Goal: Task Accomplishment & Management: Use online tool/utility

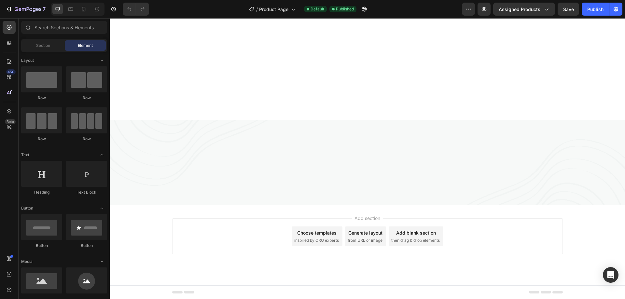
scroll to position [1953, 0]
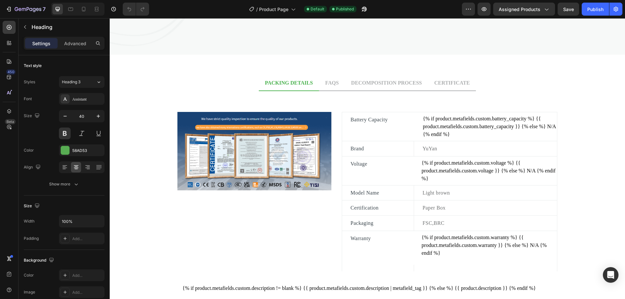
scroll to position [352, 0]
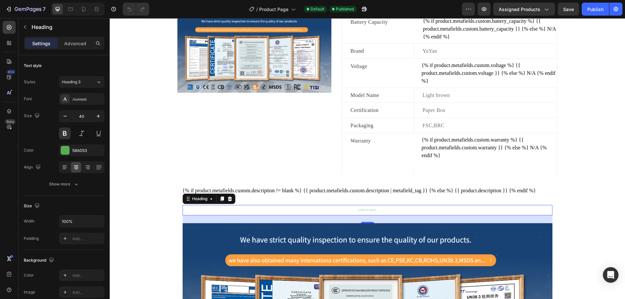
click at [388, 216] on div "Glories of company Heading 0" at bounding box center [368, 210] width 370 height 11
click at [388, 216] on div "Glories of company Heading 24" at bounding box center [368, 210] width 370 height 11
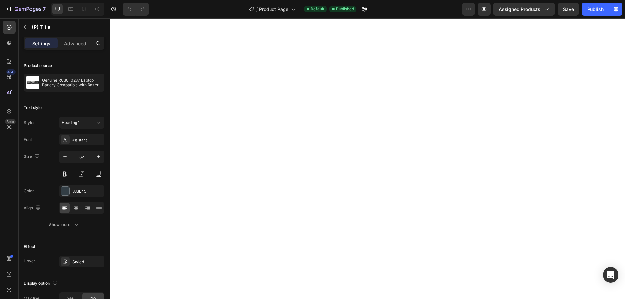
scroll to position [1074, 0]
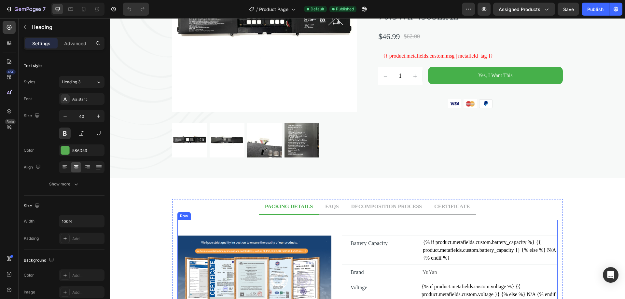
scroll to position [0, 0]
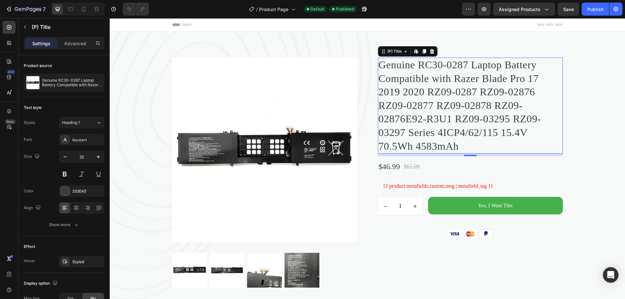
click at [435, 113] on h2 "Genuine RC30-0287 Laptop Battery Compatible with Razer Blade Pro 17 2019 2020 R…" at bounding box center [470, 106] width 185 height 96
click at [83, 191] on div "333E45" at bounding box center [81, 191] width 19 height 6
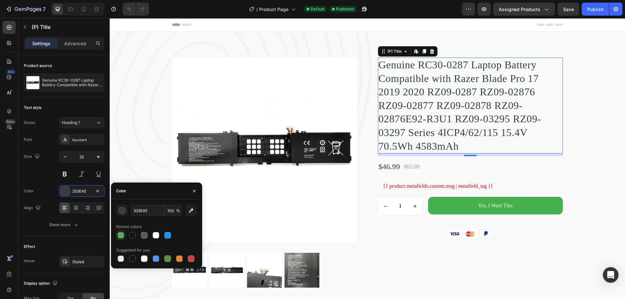
click at [118, 238] on div at bounding box center [121, 235] width 7 height 7
type input "58AD53"
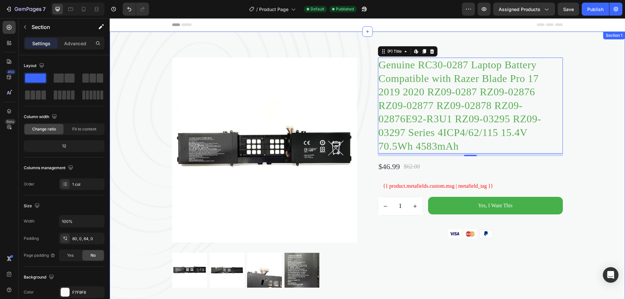
click at [588, 84] on div "Product Images Genuine RC30-0287 Laptop Battery Compatible with Razer Blade Pro…" at bounding box center [367, 173] width 515 height 230
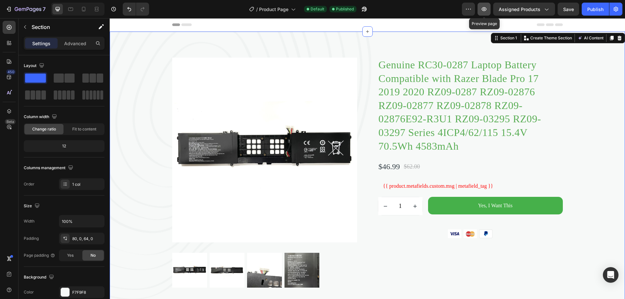
click at [485, 8] on icon "button" at bounding box center [484, 9] width 7 height 7
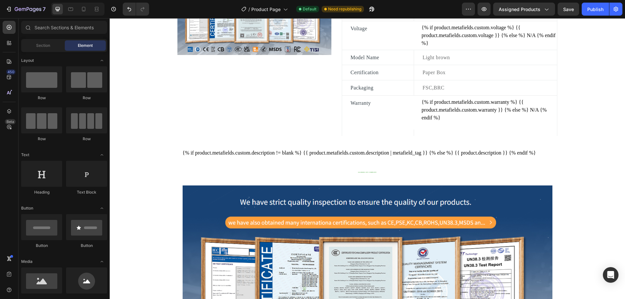
scroll to position [391, 0]
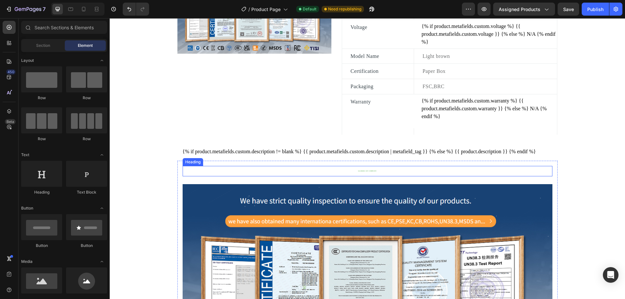
click at [371, 173] on h2 "Glories of company" at bounding box center [368, 171] width 370 height 3
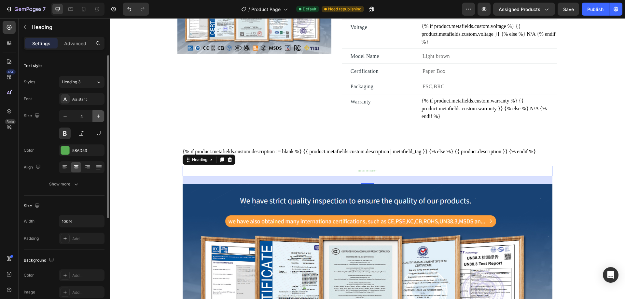
click at [99, 116] on icon "button" at bounding box center [98, 116] width 7 height 7
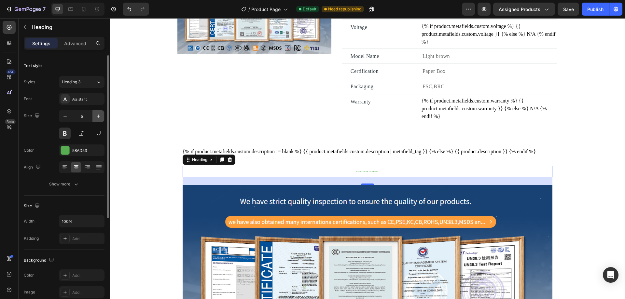
click at [99, 116] on icon "button" at bounding box center [98, 116] width 7 height 7
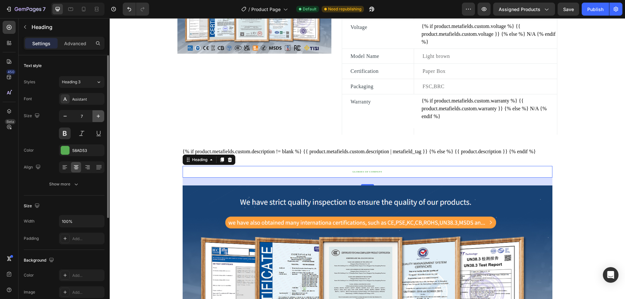
click at [99, 116] on icon "button" at bounding box center [98, 116] width 7 height 7
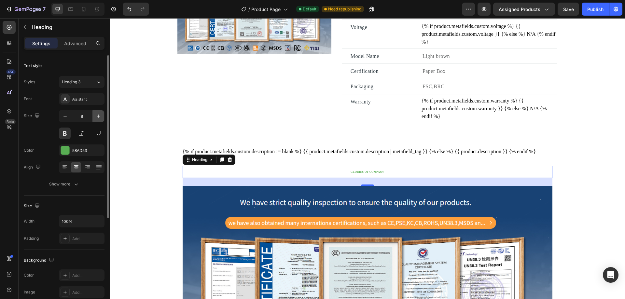
click at [99, 116] on icon "button" at bounding box center [98, 116] width 7 height 7
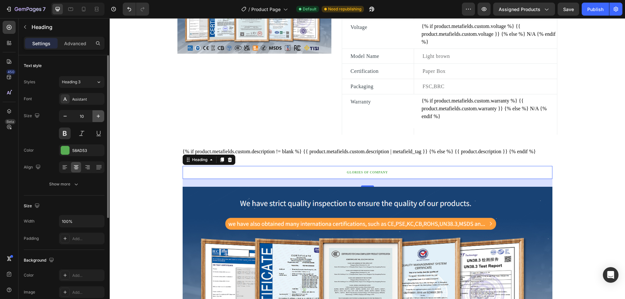
click at [99, 116] on icon "button" at bounding box center [98, 116] width 7 height 7
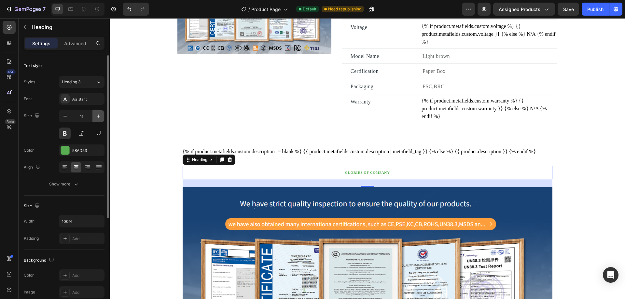
click at [99, 116] on icon "button" at bounding box center [98, 116] width 7 height 7
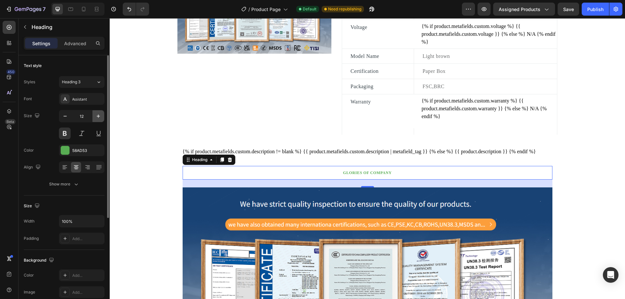
click at [99, 116] on icon "button" at bounding box center [98, 116] width 7 height 7
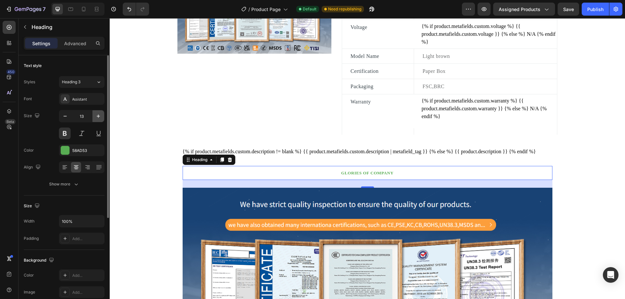
click at [99, 116] on icon "button" at bounding box center [98, 116] width 7 height 7
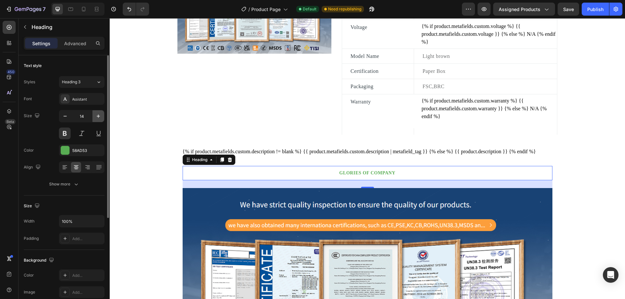
click at [99, 116] on icon "button" at bounding box center [98, 116] width 7 height 7
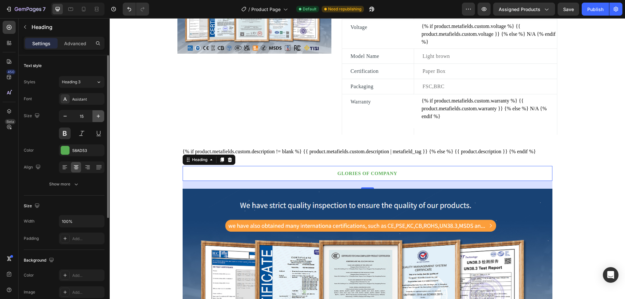
click at [99, 116] on icon "button" at bounding box center [98, 116] width 7 height 7
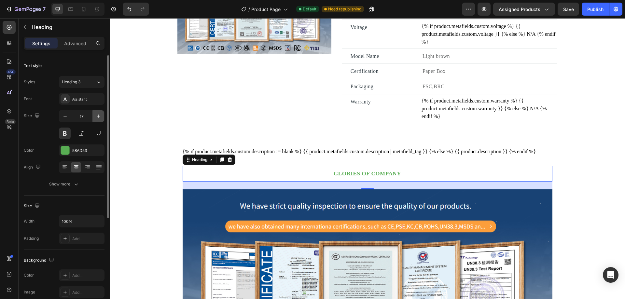
click at [99, 116] on icon "button" at bounding box center [98, 116] width 7 height 7
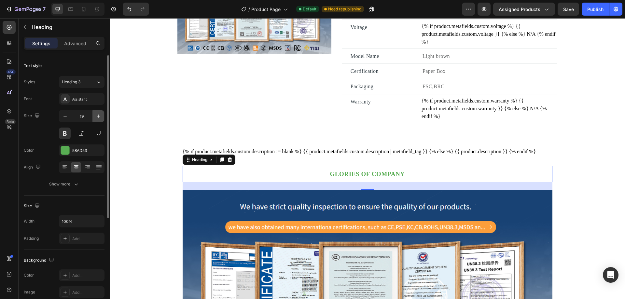
click at [99, 116] on icon "button" at bounding box center [98, 116] width 7 height 7
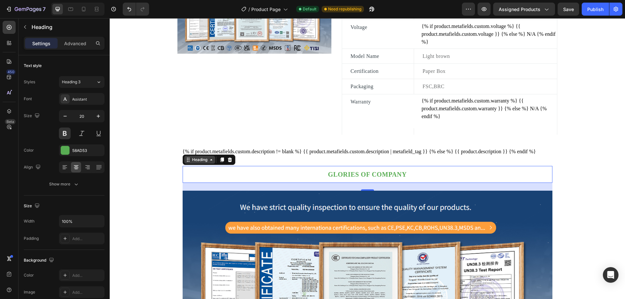
type input "21"
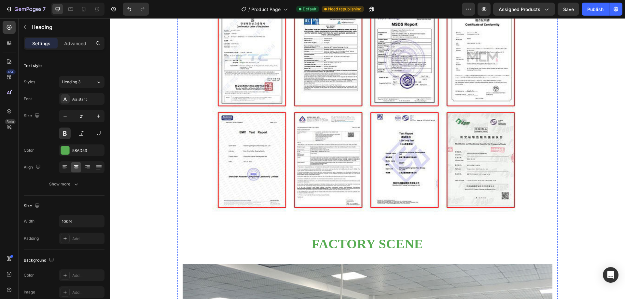
scroll to position [1074, 0]
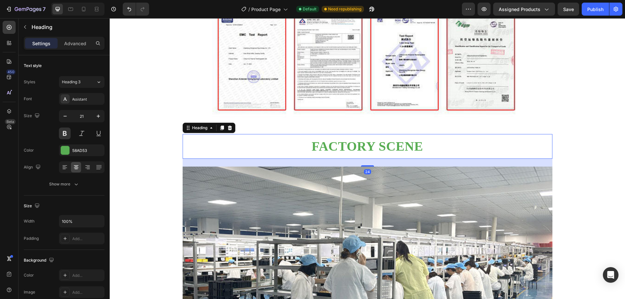
click at [376, 155] on h2 "Factory scene" at bounding box center [368, 146] width 370 height 17
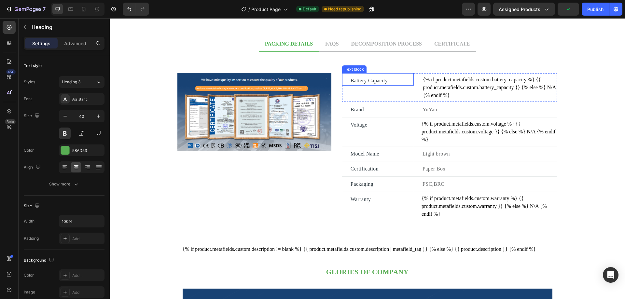
scroll to position [358, 0]
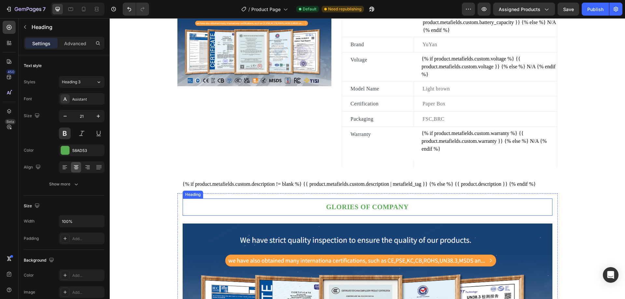
click at [385, 212] on h2 "Glories of company" at bounding box center [368, 206] width 370 height 9
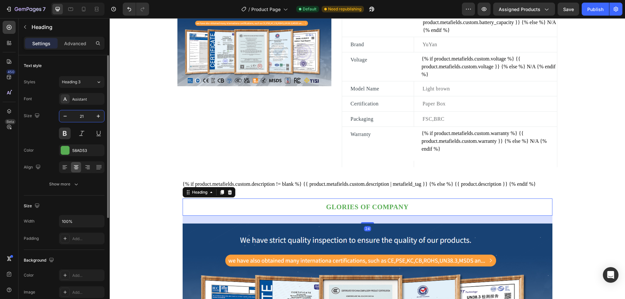
click at [87, 117] on input "21" at bounding box center [81, 116] width 21 height 12
drag, startPoint x: 87, startPoint y: 117, endPoint x: 79, endPoint y: 115, distance: 8.1
click at [79, 115] on input "21" at bounding box center [81, 116] width 21 height 12
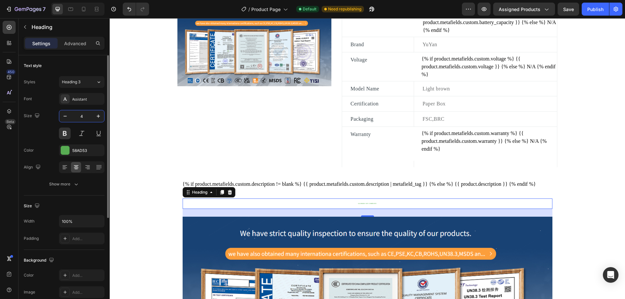
type input "40"
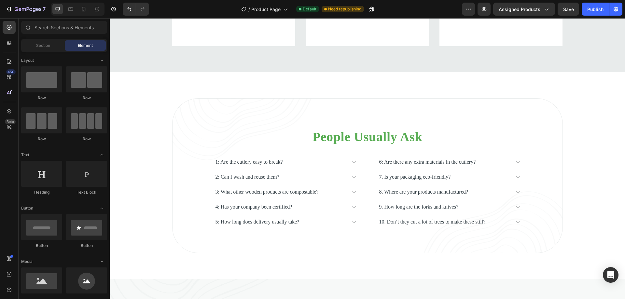
scroll to position [3098, 0]
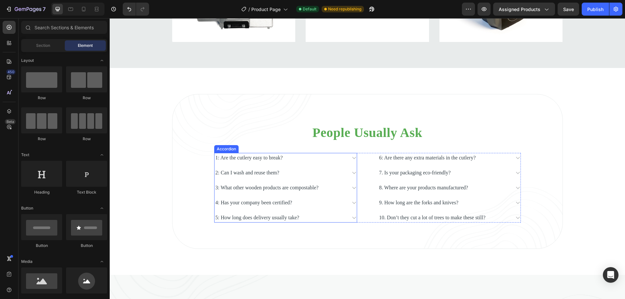
click at [284, 159] on div "1: Are the cutlery easy to break?" at bounding box center [249, 158] width 69 height 10
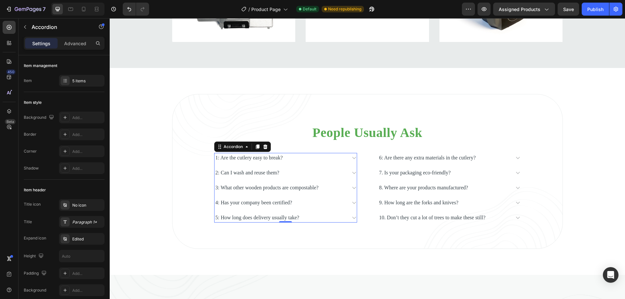
click at [296, 158] on div "1: Are the cutlery easy to break?" at bounding box center [281, 158] width 132 height 10
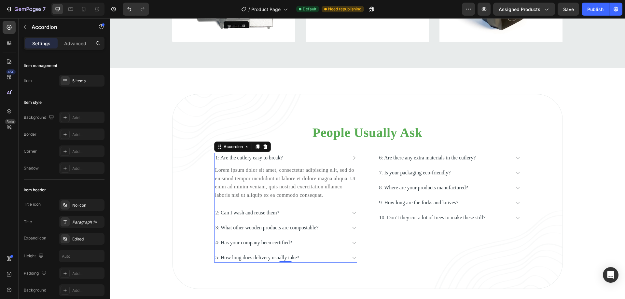
click at [284, 158] on div "1: Are the cutlery easy to break?" at bounding box center [249, 158] width 69 height 10
click at [283, 158] on p "1: Are the cutlery easy to break?" at bounding box center [248, 158] width 67 height 8
click at [284, 158] on div "1: Are the cutlery easy to break?" at bounding box center [249, 158] width 69 height 10
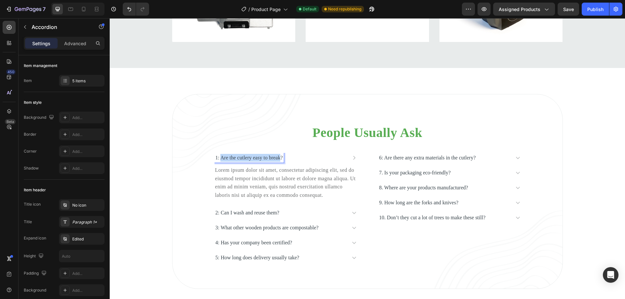
drag, startPoint x: 288, startPoint y: 159, endPoint x: 219, endPoint y: 158, distance: 68.7
click at [219, 158] on p "1: Are the cutlery easy to break?" at bounding box center [248, 158] width 67 height 8
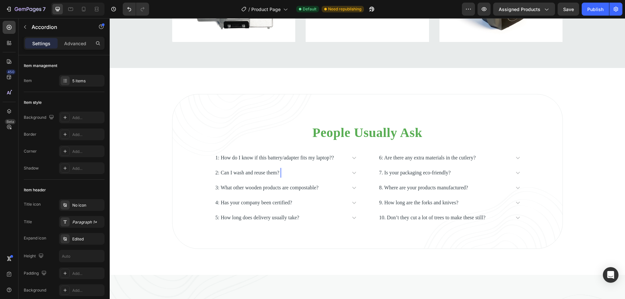
click at [279, 177] on p "2: Can I wash and reuse them?" at bounding box center [247, 173] width 64 height 8
click at [317, 160] on p "1: How do I know if this battery/adapter fits my laptop??" at bounding box center [274, 158] width 118 height 8
click at [231, 162] on p "1: How do I know if this battery/adapter fits my laptop??" at bounding box center [274, 158] width 118 height 8
click at [352, 160] on icon at bounding box center [354, 157] width 5 height 5
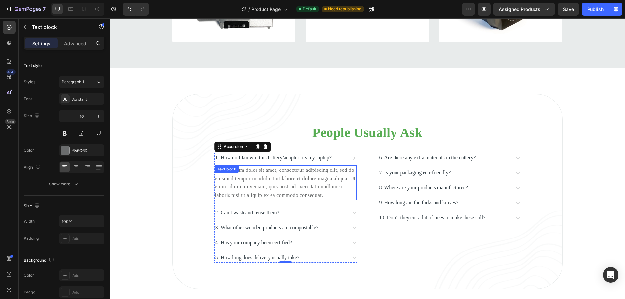
click at [277, 179] on div "Lorem ipsum dolor sit amet, consectetur adipiscing elit, sed do eiusmod tempor …" at bounding box center [286, 182] width 142 height 35
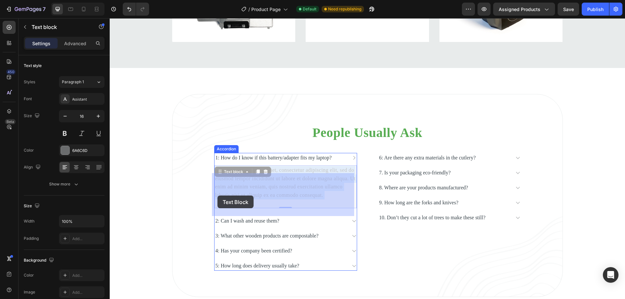
drag, startPoint x: 272, startPoint y: 211, endPoint x: 217, endPoint y: 196, distance: 56.7
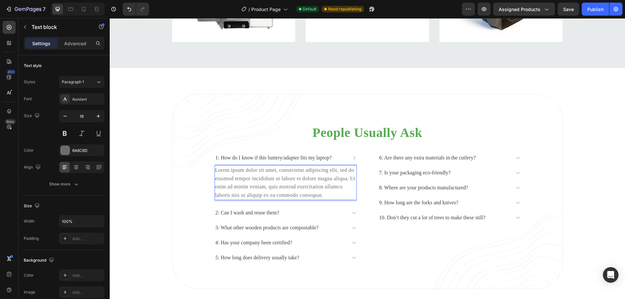
click at [273, 199] on p "Lorem ipsum dolor sit amet, consectetur adipiscing elit, sed do eiusmod tempor …" at bounding box center [285, 182] width 141 height 33
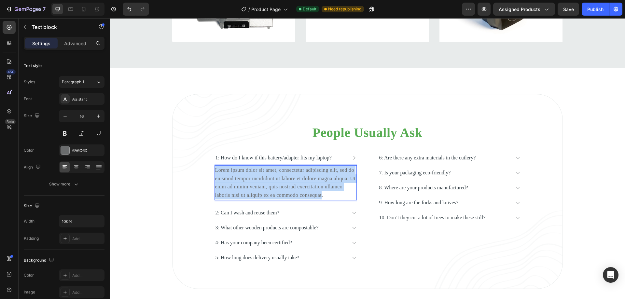
drag, startPoint x: 273, startPoint y: 212, endPoint x: 214, endPoint y: 180, distance: 67.1
click at [215, 180] on p "Lorem ipsum dolor sit amet, consectetur adipiscing elit, sed do eiusmod tempor …" at bounding box center [285, 182] width 141 height 33
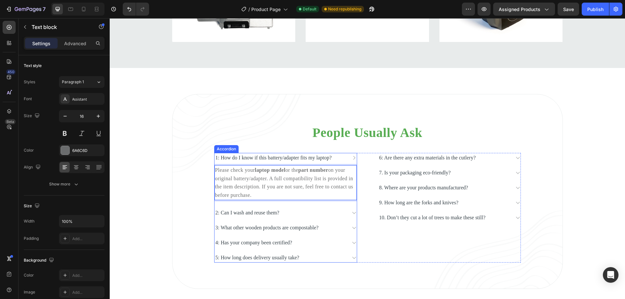
click at [292, 218] on div "2: Can I wash and reuse them?" at bounding box center [281, 213] width 132 height 10
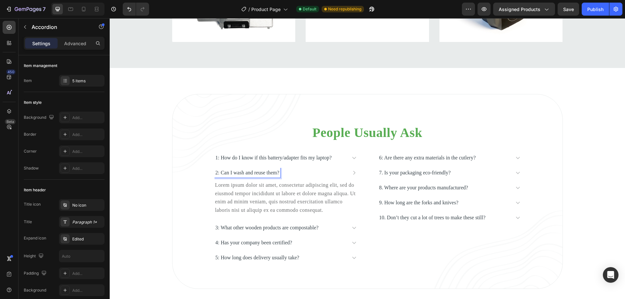
click at [279, 177] on p "2: Can I wash and reuse them?" at bounding box center [247, 173] width 64 height 8
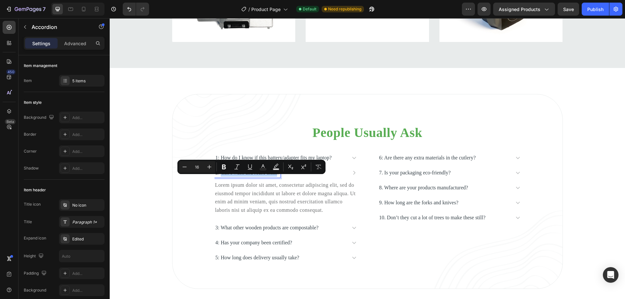
drag, startPoint x: 284, startPoint y: 181, endPoint x: 219, endPoint y: 180, distance: 65.4
click at [219, 177] on p "2: Can I wash and reuse them?" at bounding box center [247, 173] width 64 height 8
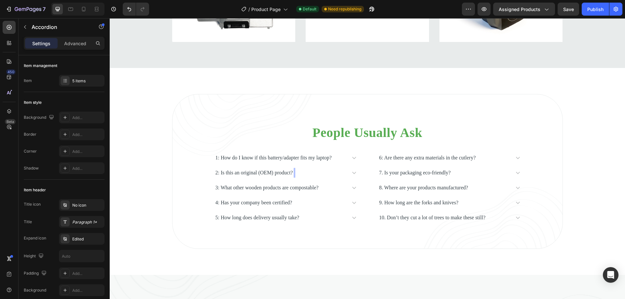
click at [322, 178] on div "2: Is this an original (OEM) product?" at bounding box center [281, 173] width 132 height 10
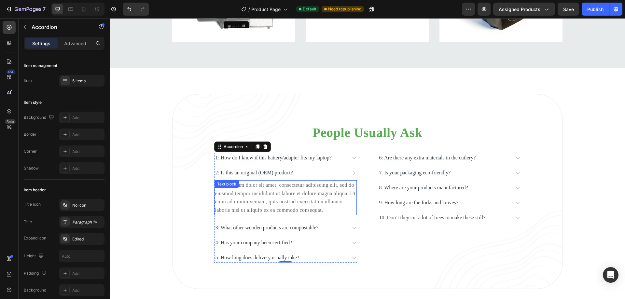
click at [299, 200] on div "Lorem ipsum dolor sit amet, consectetur adipiscing elit, sed do eiusmod tempor …" at bounding box center [286, 197] width 142 height 35
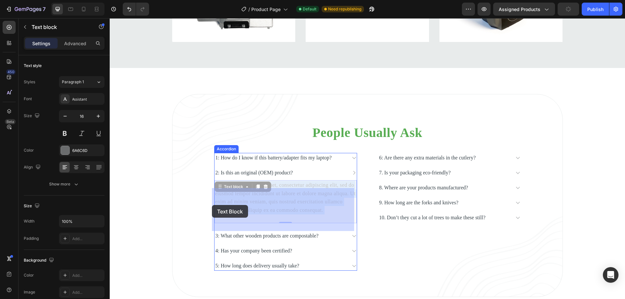
drag, startPoint x: 274, startPoint y: 226, endPoint x: 212, endPoint y: 205, distance: 65.9
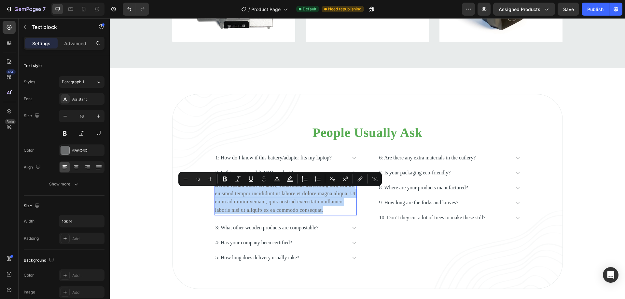
drag, startPoint x: 276, startPoint y: 228, endPoint x: 213, endPoint y: 196, distance: 69.9
click at [215, 196] on p "Lorem ipsum dolor sit amet, consectetur adipiscing elit, sed do eiusmod tempor …" at bounding box center [285, 197] width 141 height 33
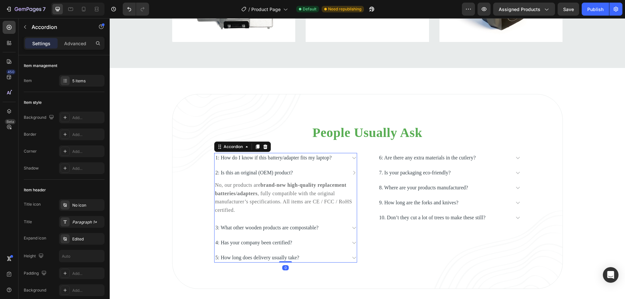
click at [281, 232] on p "3: What other wooden products are compostable?" at bounding box center [266, 228] width 103 height 8
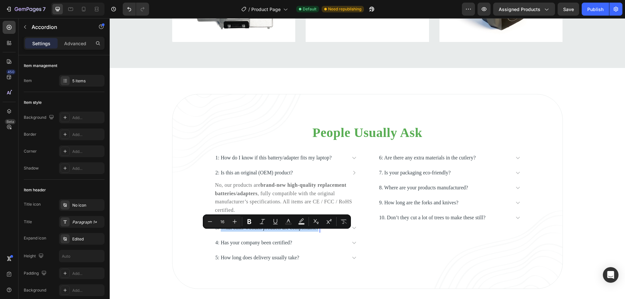
drag, startPoint x: 335, startPoint y: 236, endPoint x: 220, endPoint y: 236, distance: 114.9
click at [310, 232] on p "3: What other wooden products are compostable?" at bounding box center [266, 228] width 103 height 8
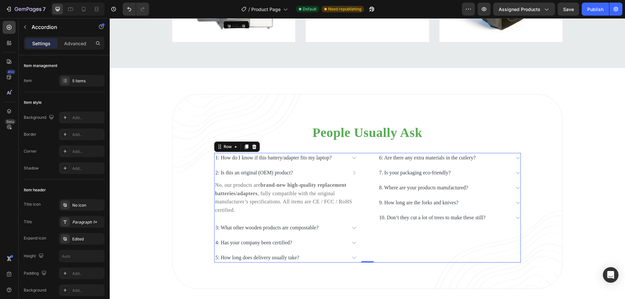
click at [410, 244] on div "6: Are there any extra materials in the cutlery? 7. Is your packaging eco-frien…" at bounding box center [449, 207] width 143 height 109
click at [320, 233] on div "3: What other wooden products are compostable?" at bounding box center [267, 228] width 105 height 10
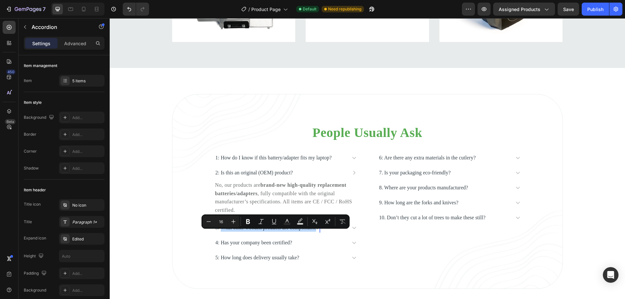
drag, startPoint x: 333, startPoint y: 236, endPoint x: 220, endPoint y: 236, distance: 112.6
click at [220, 232] on p "3: What other wooden products are compostable?" at bounding box center [266, 228] width 103 height 8
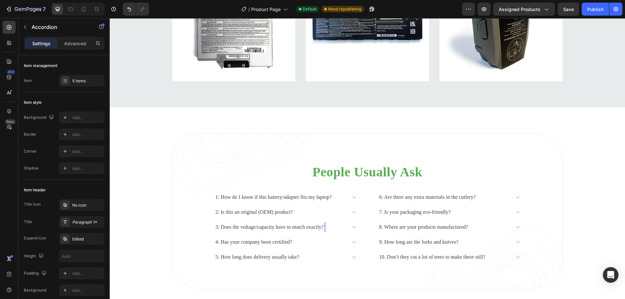
scroll to position [3058, 0]
click at [350, 233] on div "3: Does the voltage/capacity have to match exactly?" at bounding box center [286, 228] width 142 height 10
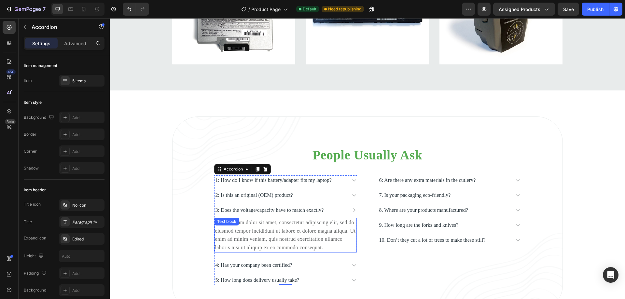
scroll to position [3090, 0]
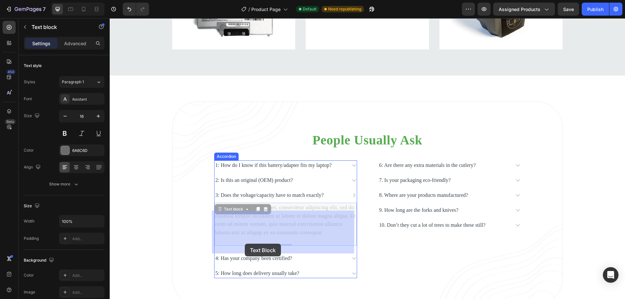
drag, startPoint x: 271, startPoint y: 249, endPoint x: 245, endPoint y: 244, distance: 27.2
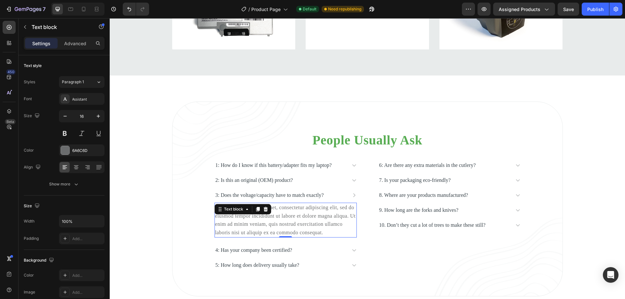
click at [268, 237] on div "Lorem ipsum dolor sit amet, consectetur adipiscing elit, sed do eiusmod tempor …" at bounding box center [286, 220] width 142 height 35
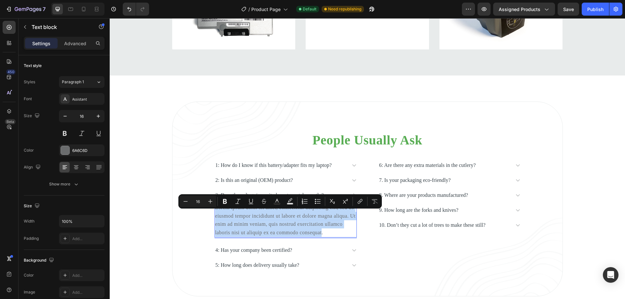
drag, startPoint x: 273, startPoint y: 249, endPoint x: 213, endPoint y: 217, distance: 68.0
click at [215, 217] on p "Lorem ipsum dolor sit amet, consectetur adipiscing elit, sed do eiusmod tempor …" at bounding box center [285, 219] width 141 height 33
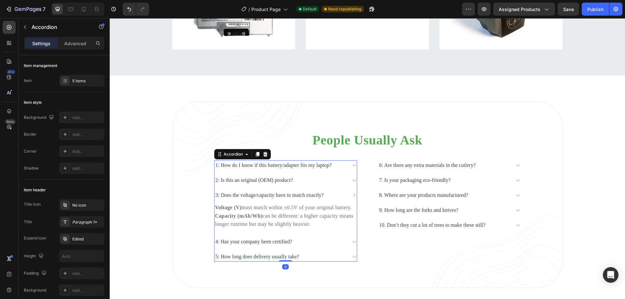
click at [269, 246] on p "4: Has your company been certified?" at bounding box center [253, 242] width 77 height 8
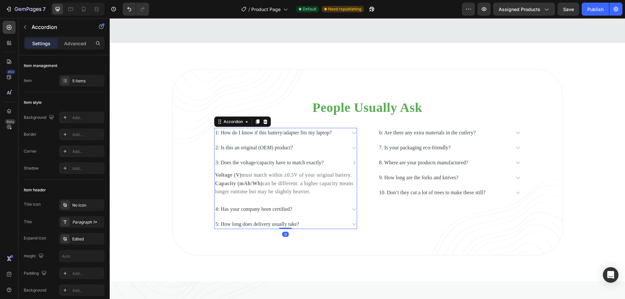
click at [307, 214] on div "4: Has your company been certified?" at bounding box center [281, 209] width 132 height 10
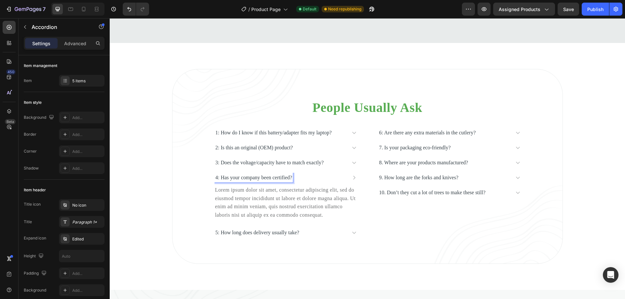
click at [292, 182] on p "4: Has your company been certified?" at bounding box center [253, 178] width 77 height 8
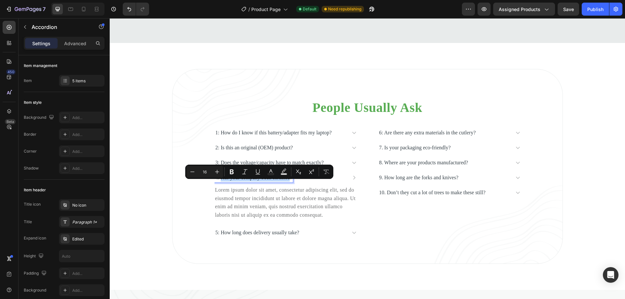
drag, startPoint x: 301, startPoint y: 186, endPoint x: 219, endPoint y: 189, distance: 82.1
click at [219, 182] on p "4: Has your company been certified?" at bounding box center [253, 178] width 77 height 8
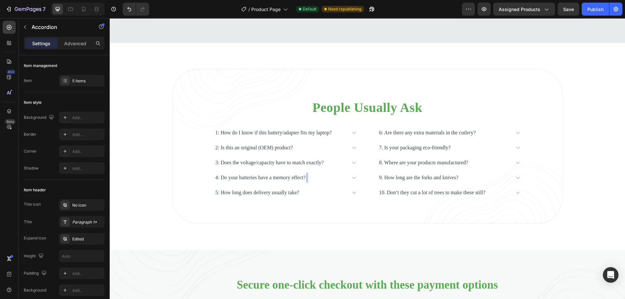
click at [274, 182] on p "4: Do your batteries have a memory effect?" at bounding box center [260, 178] width 90 height 8
click at [336, 183] on div "4: Do your batteries have a memory effect?" at bounding box center [281, 178] width 132 height 10
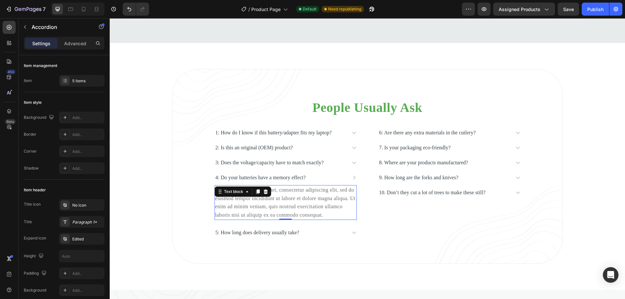
click at [289, 209] on div "Lorem ipsum dolor sit amet, consectetur adipiscing elit, sed do eiusmod tempor …" at bounding box center [286, 202] width 142 height 35
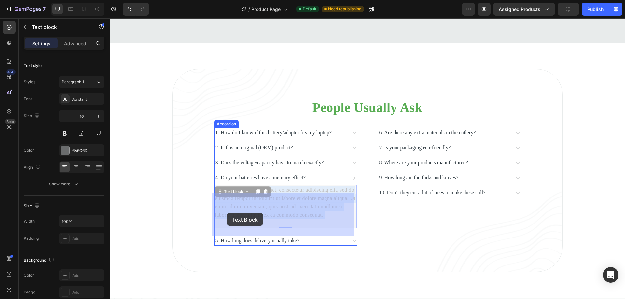
drag, startPoint x: 273, startPoint y: 230, endPoint x: 227, endPoint y: 213, distance: 49.3
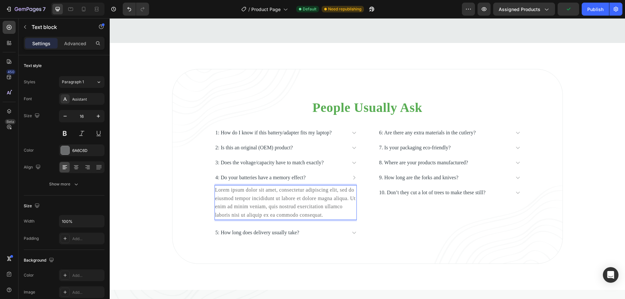
click at [272, 219] on p "Lorem ipsum dolor sit amet, consectetur adipiscing elit, sed do eiusmod tempor …" at bounding box center [285, 202] width 141 height 33
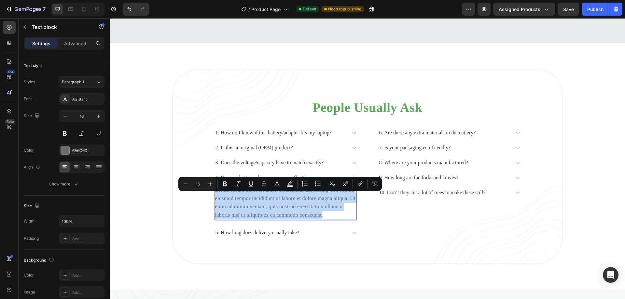
drag, startPoint x: 273, startPoint y: 232, endPoint x: 213, endPoint y: 201, distance: 68.1
click at [215, 201] on p "Lorem ipsum dolor sit amet, consectetur adipiscing elit, sed do eiusmod tempor …" at bounding box center [285, 202] width 141 height 33
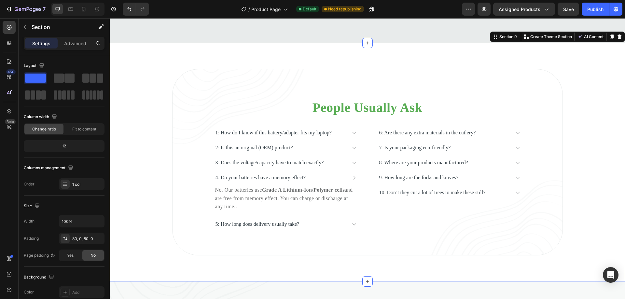
click at [593, 107] on div "People Usually Ask Heading 1: How do I know if this battery/adapter fits my lap…" at bounding box center [367, 162] width 515 height 187
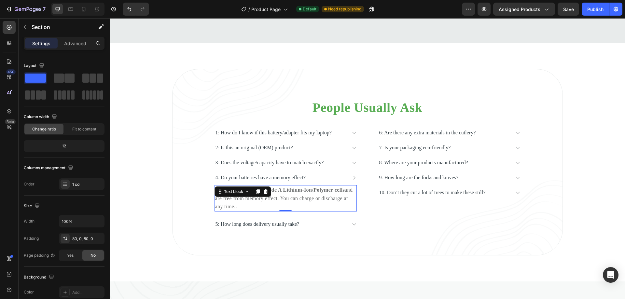
click at [272, 211] on p "No. Our batteries use Grade A Lithium-Ion/Polymer cells and are free from memor…" at bounding box center [285, 198] width 141 height 25
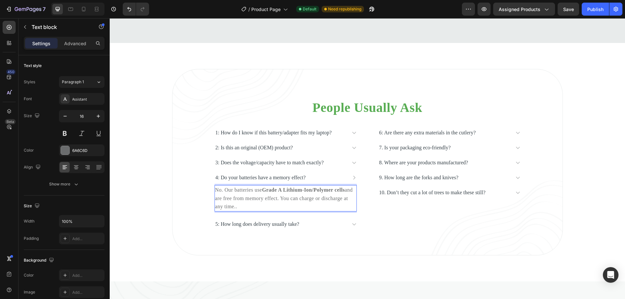
click at [275, 211] on p "No. Our batteries use Grade A Lithium-Ion/Polymer cells and are free from memor…" at bounding box center [285, 198] width 141 height 25
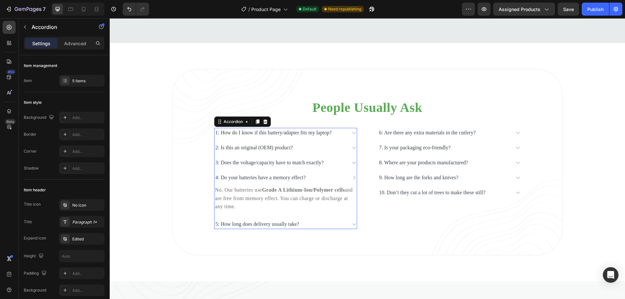
click at [299, 228] on p "5: How long does delivery usually take?" at bounding box center [257, 224] width 84 height 8
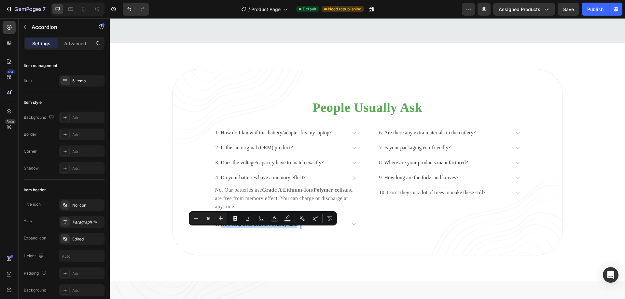
drag, startPoint x: 307, startPoint y: 233, endPoint x: 220, endPoint y: 230, distance: 86.9
click at [220, 228] on p "5: How long does delivery usually take?" at bounding box center [257, 224] width 84 height 8
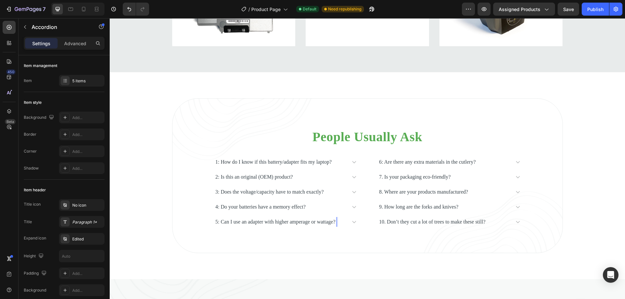
scroll to position [3091, 0]
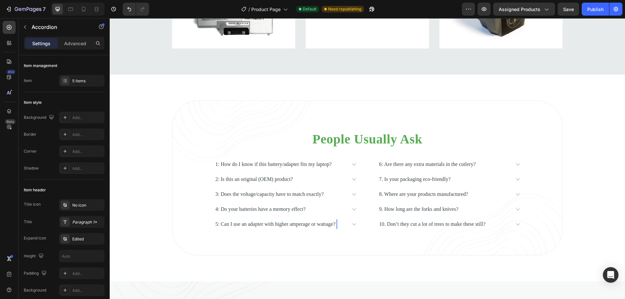
click at [353, 226] on icon at bounding box center [354, 224] width 4 height 2
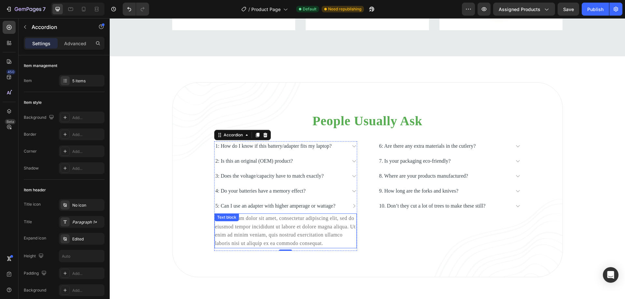
scroll to position [3124, 0]
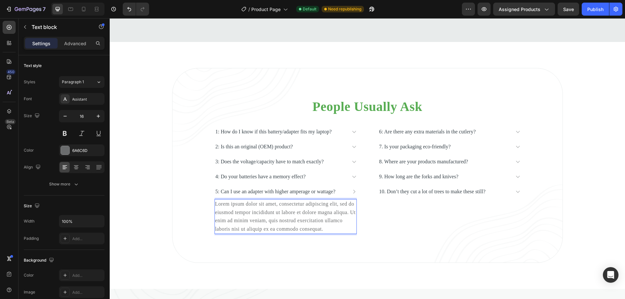
click at [274, 234] on div "Lorem ipsum dolor sit amet, consectetur adipiscing elit, sed do eiusmod tempor …" at bounding box center [286, 216] width 142 height 35
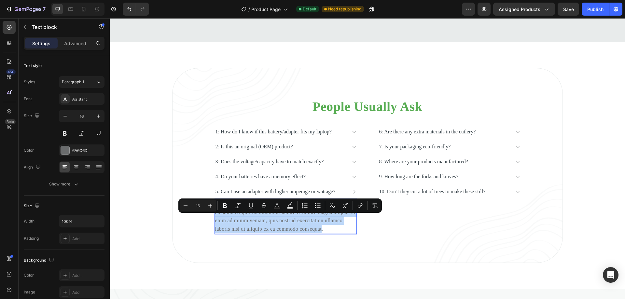
drag, startPoint x: 274, startPoint y: 254, endPoint x: 213, endPoint y: 221, distance: 69.3
click at [215, 221] on p "Lorem ipsum dolor sit amet, consectetur adipiscing elit, sed do eiusmod tempor …" at bounding box center [285, 216] width 141 height 33
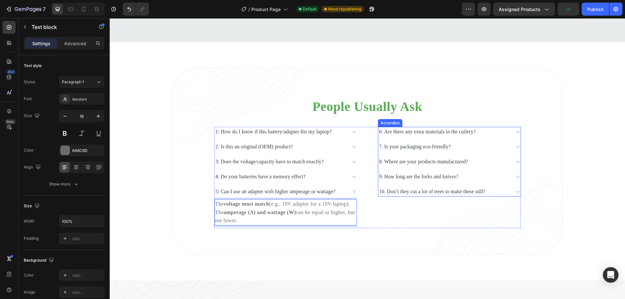
click at [418, 134] on div "6: Are there any extra materials in the cutlery?" at bounding box center [427, 132] width 99 height 10
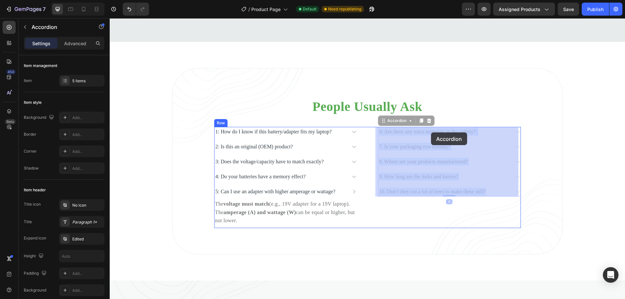
drag, startPoint x: 488, startPoint y: 132, endPoint x: 425, endPoint y: 133, distance: 63.2
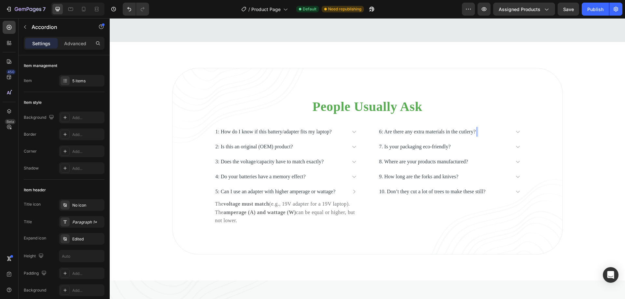
click at [476, 132] on p "6: Are there any extra materials in the cutlery?" at bounding box center [427, 132] width 97 height 8
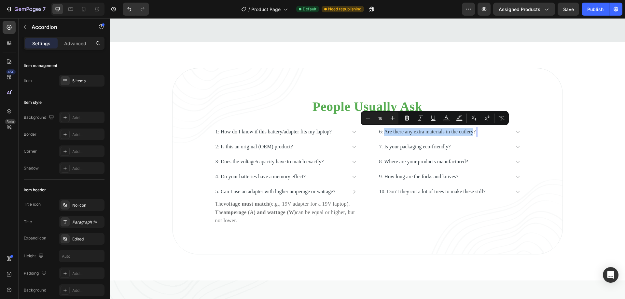
drag, startPoint x: 487, startPoint y: 132, endPoint x: 384, endPoint y: 134, distance: 103.2
click at [384, 134] on p "6: Are there any extra materials in the cutlery?" at bounding box center [427, 132] width 97 height 8
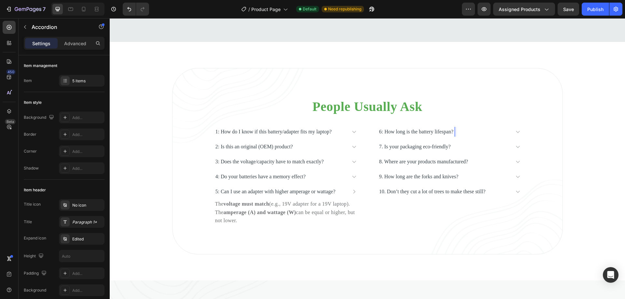
click at [453, 134] on p "6: How long is the battery lifespan?" at bounding box center [416, 132] width 74 height 8
click at [453, 132] on p "6: How long is the battery lifespan?" at bounding box center [416, 132] width 74 height 8
click at [510, 129] on div "6: How long is the battery lifespan?" at bounding box center [449, 132] width 142 height 10
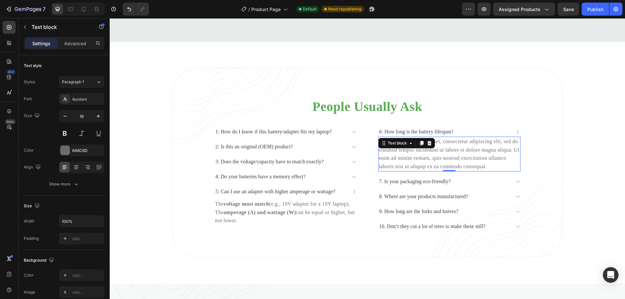
click at [437, 171] on div "Lorem ipsum dolor sit amet, consectetur adipiscing elit, sed do eiusmod tempor …" at bounding box center [449, 154] width 142 height 35
click at [436, 171] on div "Lorem ipsum dolor sit amet, consectetur adipiscing elit, sed do eiusmod tempor …" at bounding box center [449, 154] width 142 height 35
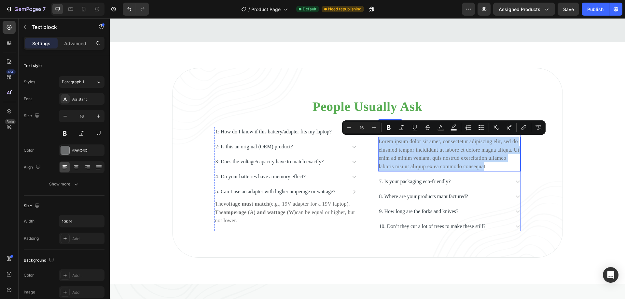
drag, startPoint x: 436, startPoint y: 175, endPoint x: 375, endPoint y: 145, distance: 67.3
click at [378, 145] on div "6: How long is the battery lifespan? Lorem ipsum dolor sit amet, consectetur ad…" at bounding box center [449, 179] width 143 height 104
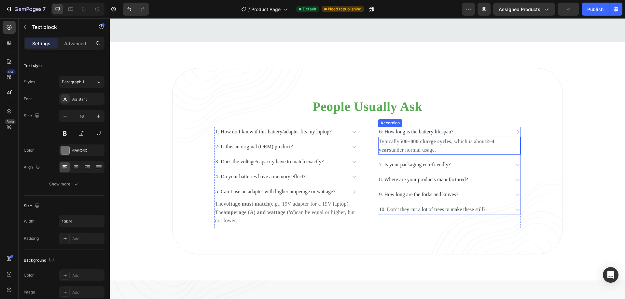
click at [421, 163] on p "7. Is your packaging eco-friendly?" at bounding box center [415, 165] width 72 height 8
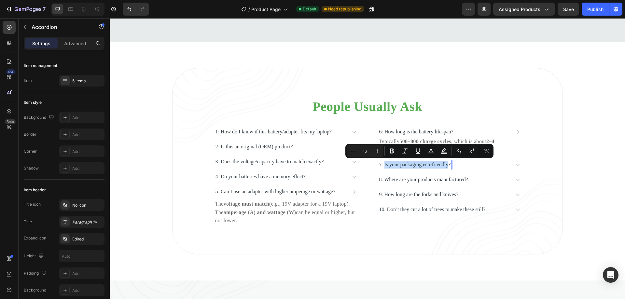
drag, startPoint x: 455, startPoint y: 165, endPoint x: 382, endPoint y: 166, distance: 73.2
click at [382, 166] on p "7. Is your packaging eco-friendly?" at bounding box center [415, 165] width 72 height 8
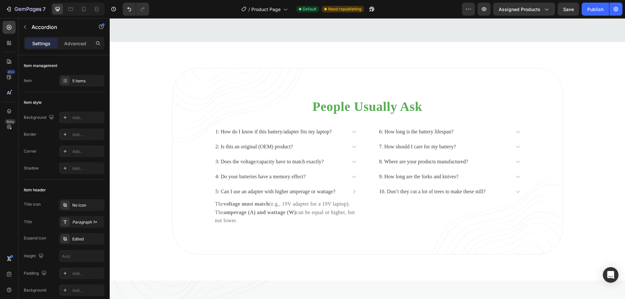
click at [475, 152] on div "7. How should I care for my battery?" at bounding box center [444, 147] width 132 height 10
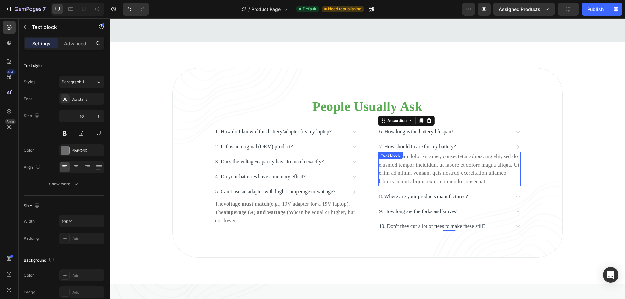
click at [437, 186] on div "Lorem ipsum dolor sit amet, consectetur adipiscing elit, sed do eiusmod tempor …" at bounding box center [449, 169] width 142 height 35
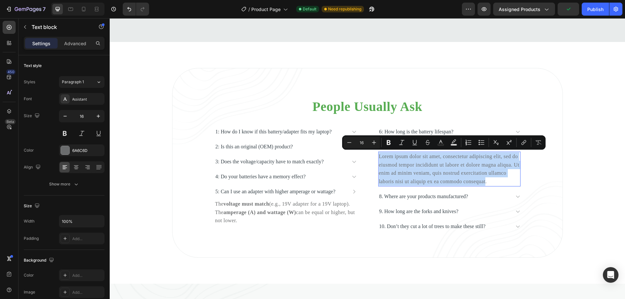
drag, startPoint x: 437, startPoint y: 190, endPoint x: 377, endPoint y: 159, distance: 67.7
click at [379, 159] on p "Lorem ipsum dolor sit amet, consectetur adipiscing elit, sed do eiusmod tempor …" at bounding box center [449, 168] width 141 height 33
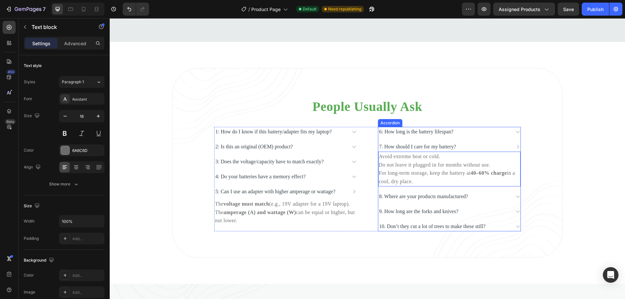
click at [426, 197] on p "8. Where are your products manufactured?" at bounding box center [423, 197] width 89 height 8
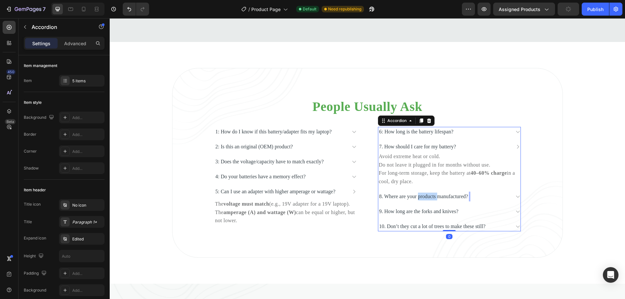
click at [430, 197] on p "8. Where are your products manufactured?" at bounding box center [423, 197] width 89 height 8
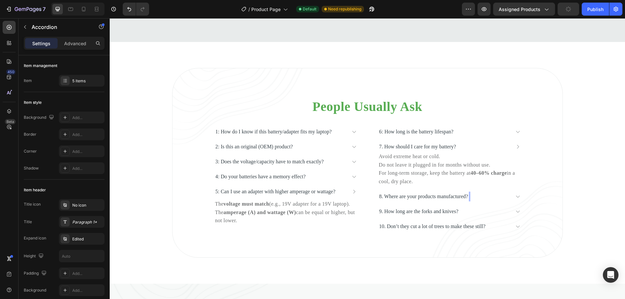
click at [468, 200] on p "8. Where are your products manufactured?" at bounding box center [423, 197] width 89 height 8
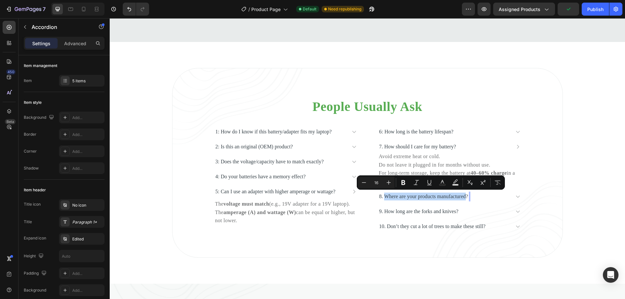
drag, startPoint x: 480, startPoint y: 197, endPoint x: 384, endPoint y: 199, distance: 96.0
click at [384, 199] on p "8. Where are your products manufactured?" at bounding box center [423, 197] width 89 height 8
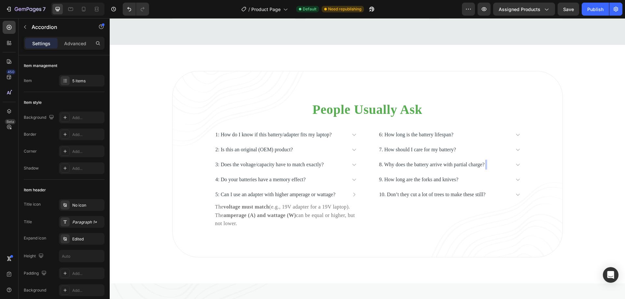
click at [485, 169] on p "8. Why does the battery arrive with partial charge?" at bounding box center [431, 165] width 105 height 8
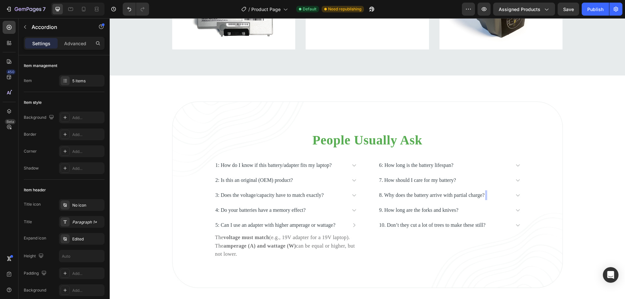
scroll to position [3089, 0]
click at [515, 197] on icon at bounding box center [517, 196] width 5 height 5
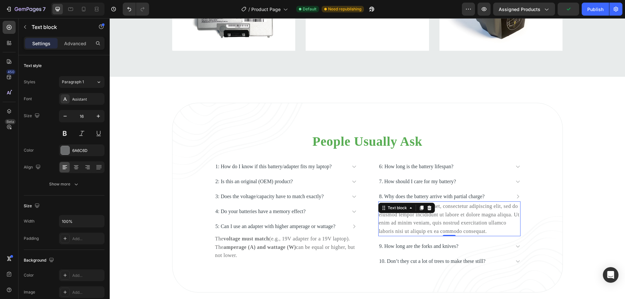
click at [436, 236] on div "Lorem ipsum dolor sit amet, consectetur adipiscing elit, sed do eiusmod tempor …" at bounding box center [449, 218] width 142 height 35
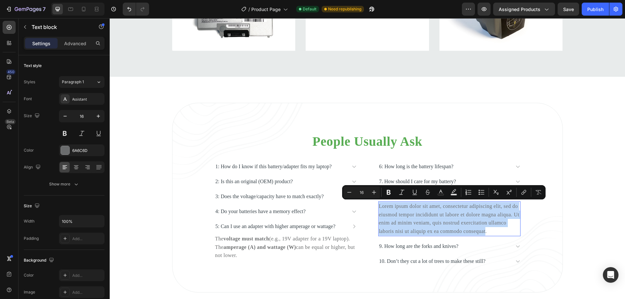
drag, startPoint x: 436, startPoint y: 240, endPoint x: 377, endPoint y: 207, distance: 67.9
click at [379, 207] on p "Lorem ipsum dolor sit amet, consectetur adipiscing elit, sed do eiusmod tempor …" at bounding box center [449, 218] width 141 height 33
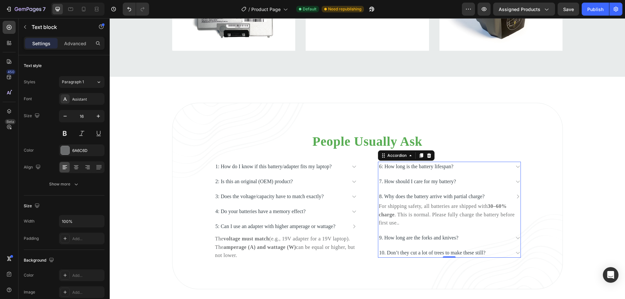
click at [424, 240] on p "9. How long are the forks and knives?" at bounding box center [418, 238] width 79 height 8
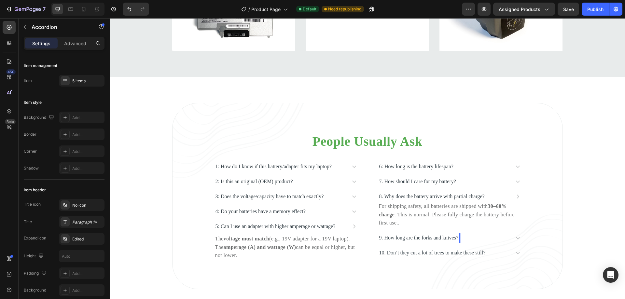
click at [459, 240] on p "9. How long are the forks and knives?" at bounding box center [418, 238] width 79 height 8
click at [459, 237] on p "9. How long are the forks and knives?" at bounding box center [418, 238] width 79 height 8
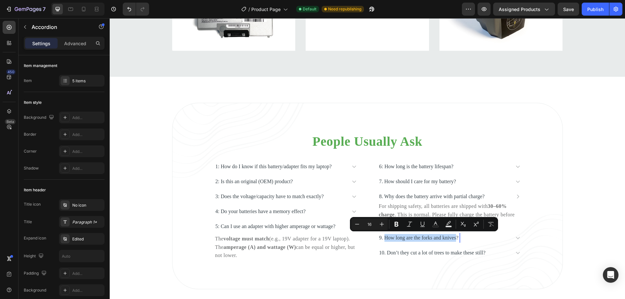
drag, startPoint x: 465, startPoint y: 238, endPoint x: 383, endPoint y: 241, distance: 81.8
click at [383, 241] on p "9. How long are the forks and knives?" at bounding box center [418, 238] width 79 height 8
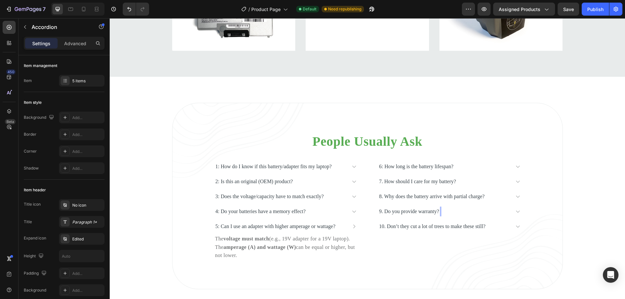
click at [460, 231] on div "6: How long is the battery lifespan? 7. How should I care for my battery? 8. Wh…" at bounding box center [449, 197] width 143 height 70
click at [456, 214] on div "9. Do you provide warranty?" at bounding box center [444, 212] width 132 height 10
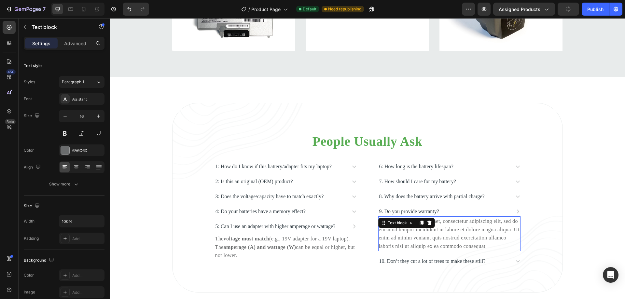
click at [437, 251] on div "Lorem ipsum dolor sit amet, consectetur adipiscing elit, sed do eiusmod tempor …" at bounding box center [449, 233] width 142 height 35
click at [436, 251] on div "Lorem ipsum dolor sit amet, consectetur adipiscing elit, sed do eiusmod tempor …" at bounding box center [449, 233] width 142 height 35
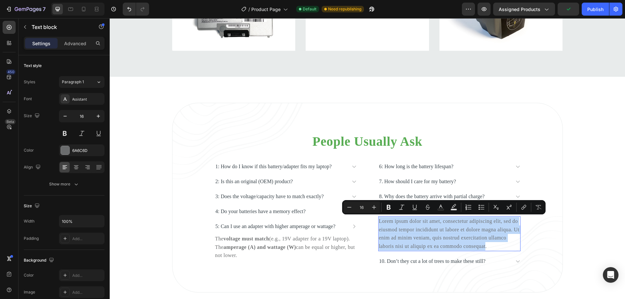
drag, startPoint x: 436, startPoint y: 255, endPoint x: 377, endPoint y: 225, distance: 66.1
click at [379, 225] on p "Lorem ipsum dolor sit amet, consectetur adipiscing elit, sed do eiusmod tempor …" at bounding box center [449, 233] width 141 height 33
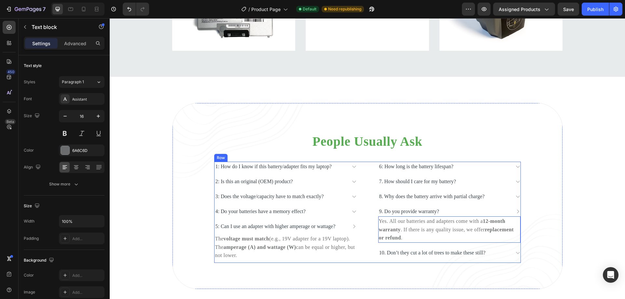
click at [434, 256] on p "10. Don’t they cut a lot of trees to make these still?" at bounding box center [432, 253] width 106 height 8
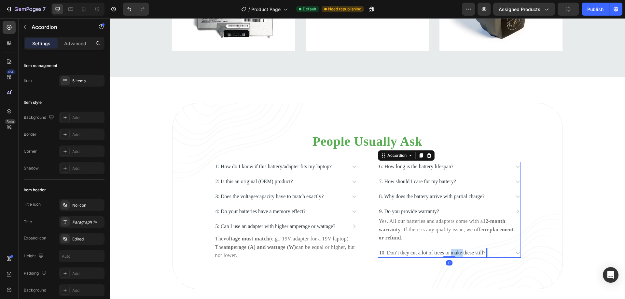
click at [467, 255] on p "10. Don’t they cut a lot of trees to make these still?" at bounding box center [432, 253] width 106 height 8
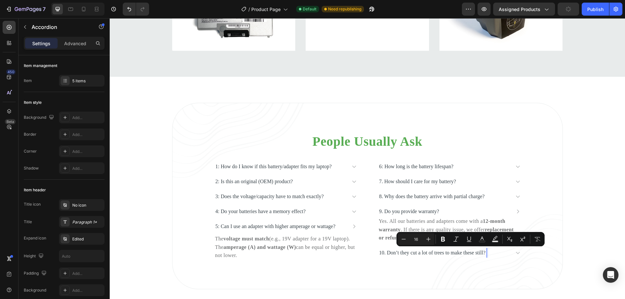
click at [486, 254] on p "10. Don’t they cut a lot of trees to make these still?" at bounding box center [432, 253] width 106 height 8
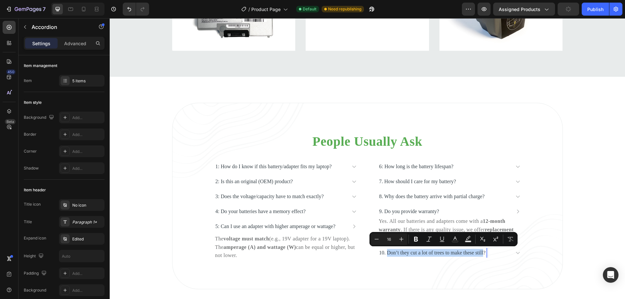
drag, startPoint x: 502, startPoint y: 254, endPoint x: 387, endPoint y: 254, distance: 114.9
click at [387, 254] on p "10. Don’t they cut a lot of trees to make these still?" at bounding box center [432, 253] width 106 height 8
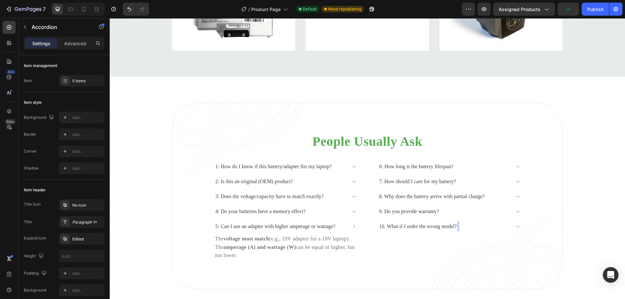
scroll to position [3084, 0]
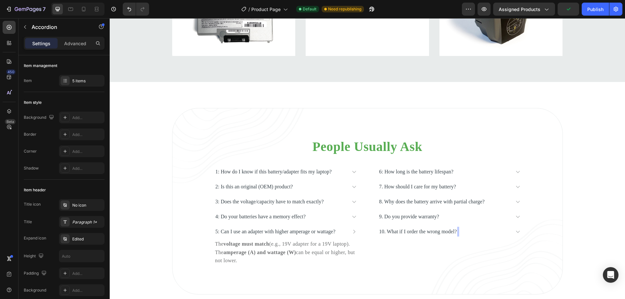
click at [485, 252] on div "6: How long is the battery lifespan? 7. How should I care for my battery? 8. Wh…" at bounding box center [449, 217] width 143 height 101
click at [478, 234] on div "10. What if I order the wrong model?" at bounding box center [444, 232] width 132 height 10
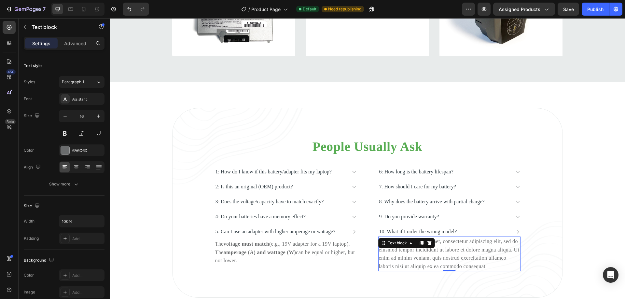
click at [436, 271] on div "Lorem ipsum dolor sit amet, consectetur adipiscing elit, sed do eiusmod tempor …" at bounding box center [449, 254] width 142 height 35
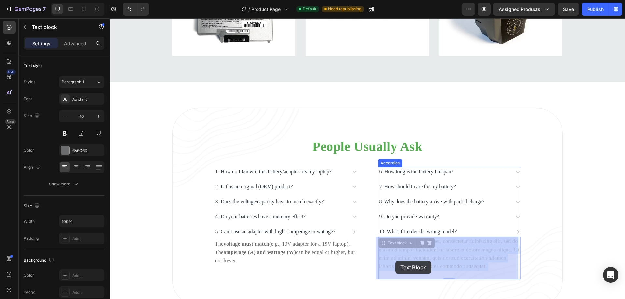
drag, startPoint x: 437, startPoint y: 276, endPoint x: 395, endPoint y: 261, distance: 44.2
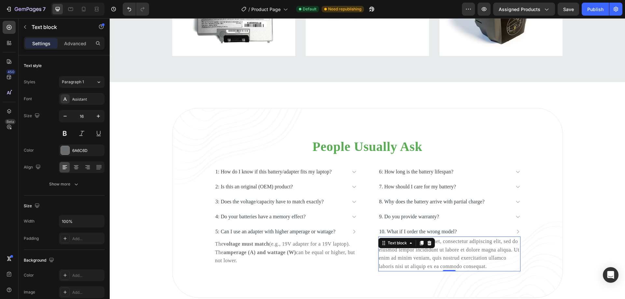
drag, startPoint x: 411, startPoint y: 263, endPoint x: 416, endPoint y: 266, distance: 5.8
click at [436, 270] on p "Lorem ipsum dolor sit amet, consectetur adipiscing elit, sed do eiusmod tempor …" at bounding box center [449, 253] width 141 height 33
click at [437, 270] on p "Lorem ipsum dolor sit amet, consectetur adipiscing elit, sed do eiusmod tempor …" at bounding box center [449, 253] width 141 height 33
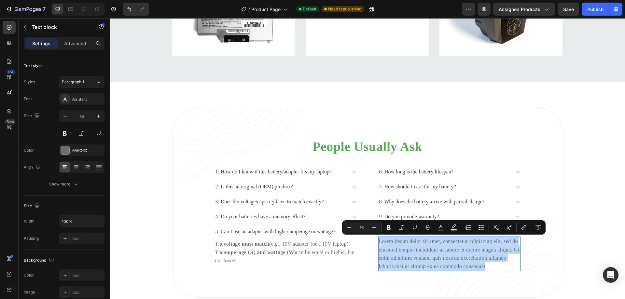
drag, startPoint x: 437, startPoint y: 275, endPoint x: 377, endPoint y: 242, distance: 68.6
click at [379, 242] on p "Lorem ipsum dolor sit amet, consectetur adipiscing elit, sed do eiusmod tempor …" at bounding box center [449, 253] width 141 height 33
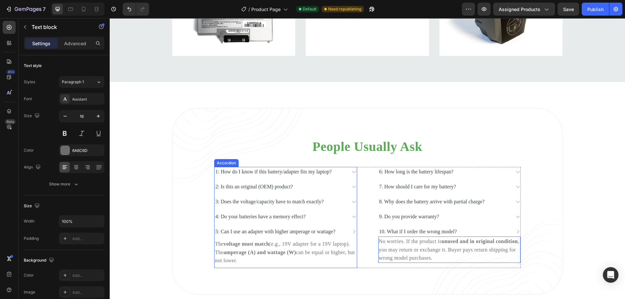
scroll to position [3116, 0]
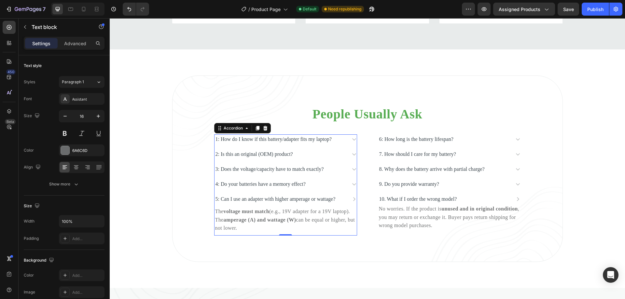
click at [312, 142] on p "1: How do I know if this battery/adapter fits my laptop?" at bounding box center [273, 139] width 116 height 8
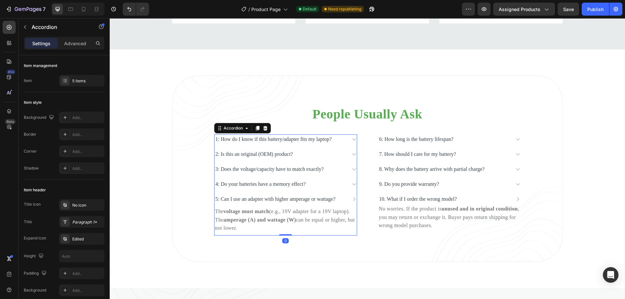
click at [352, 142] on icon at bounding box center [354, 139] width 5 height 5
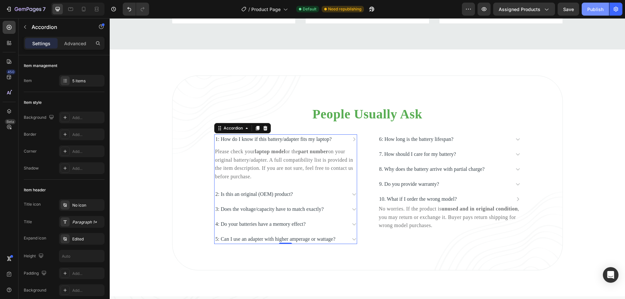
click at [592, 11] on div "Publish" at bounding box center [595, 9] width 16 height 7
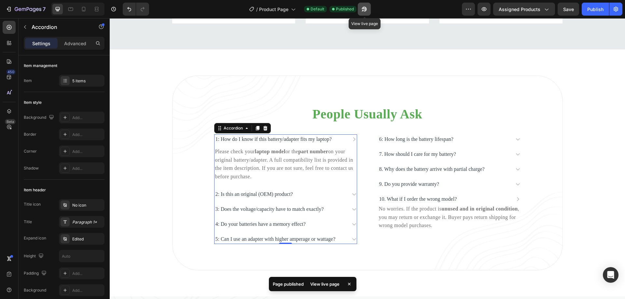
click at [366, 10] on icon "button" at bounding box center [364, 9] width 7 height 7
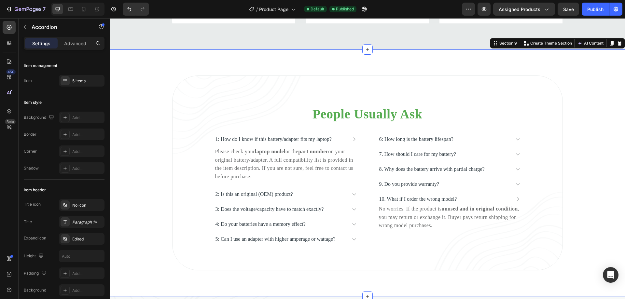
click at [572, 119] on div "People Usually Ask Heading 1: How do I know if this battery/adapter fits my lap…" at bounding box center [367, 173] width 515 height 195
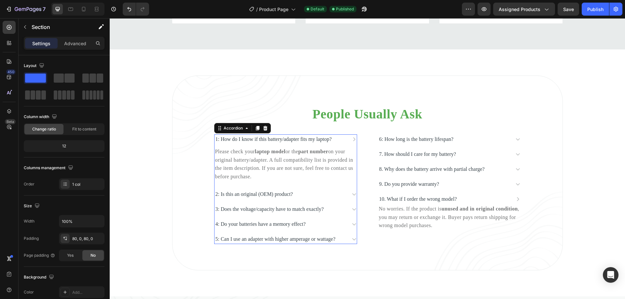
click at [279, 143] on p "1: How do I know if this battery/adapter fits my laptop?" at bounding box center [273, 139] width 116 height 8
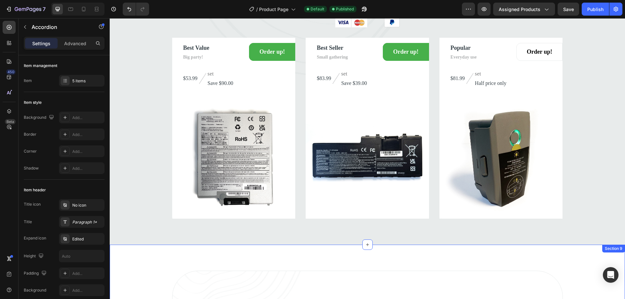
scroll to position [2888, 0]
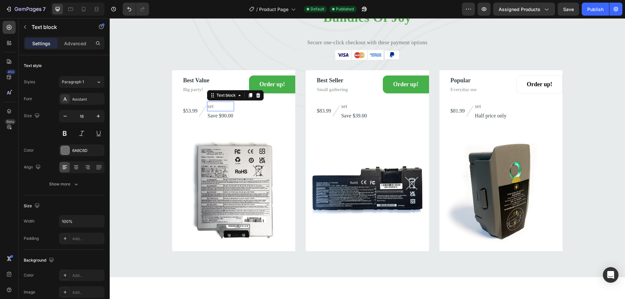
click at [218, 107] on p "set" at bounding box center [221, 106] width 26 height 8
click at [257, 96] on icon at bounding box center [258, 95] width 4 height 5
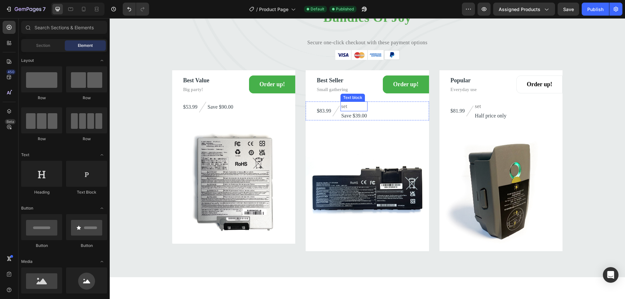
click at [350, 107] on p "set" at bounding box center [354, 106] width 26 height 8
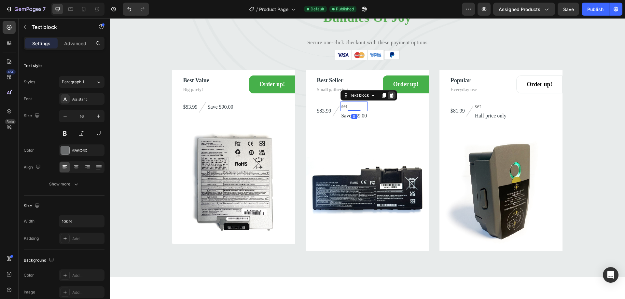
click at [390, 96] on icon at bounding box center [391, 95] width 5 height 5
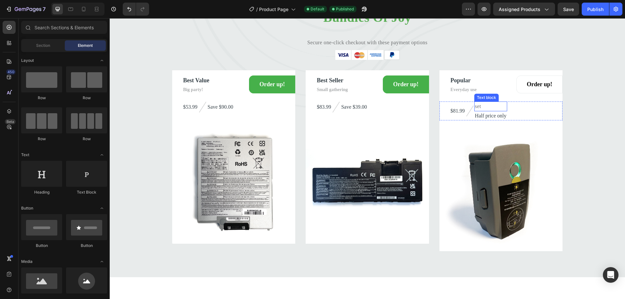
click at [481, 106] on p "set" at bounding box center [491, 106] width 32 height 8
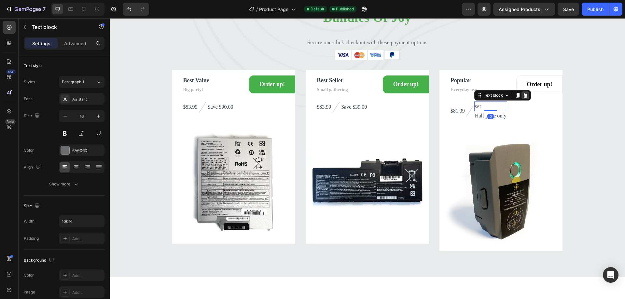
click at [526, 94] on icon at bounding box center [525, 95] width 5 height 5
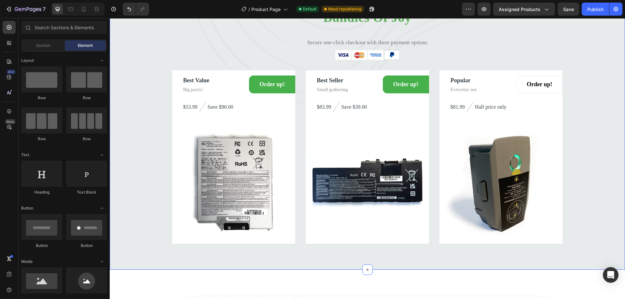
click at [562, 122] on div "Bundles Of Joy Heading Secure one-click checkout with these payment options Tex…" at bounding box center [367, 124] width 515 height 238
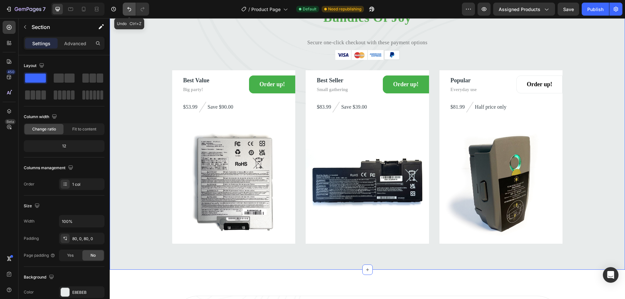
click at [129, 8] on icon "Undo/Redo" at bounding box center [129, 9] width 7 height 7
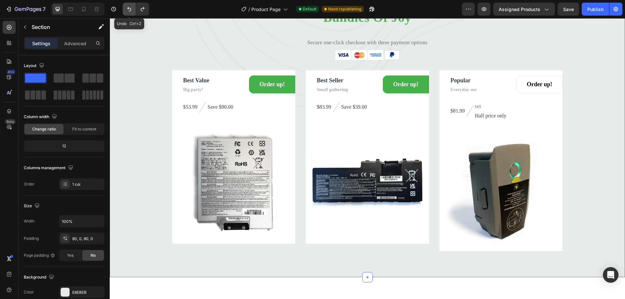
click at [129, 8] on icon "Undo/Redo" at bounding box center [129, 9] width 7 height 7
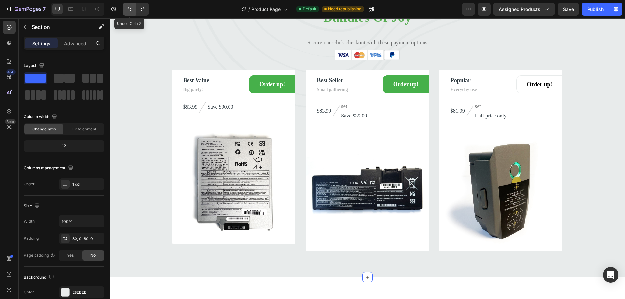
click at [129, 8] on icon "Undo/Redo" at bounding box center [129, 9] width 7 height 7
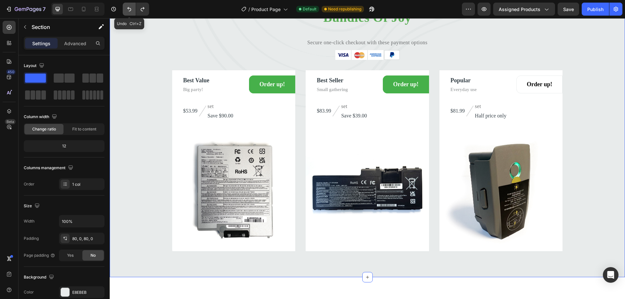
click at [129, 8] on icon "Undo/Redo" at bounding box center [129, 9] width 7 height 7
drag, startPoint x: 129, startPoint y: 8, endPoint x: 339, endPoint y: 72, distance: 219.5
click at [129, 8] on icon "Undo/Redo" at bounding box center [129, 9] width 7 height 7
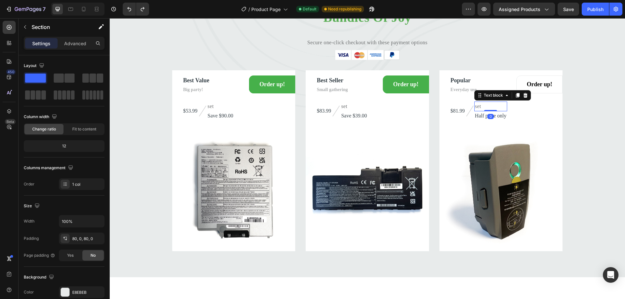
click at [483, 107] on p "set" at bounding box center [491, 106] width 32 height 8
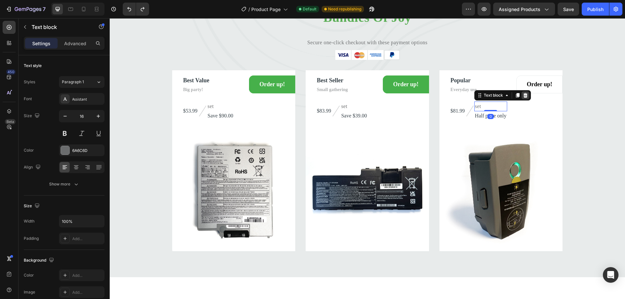
click at [523, 96] on icon at bounding box center [525, 95] width 5 height 5
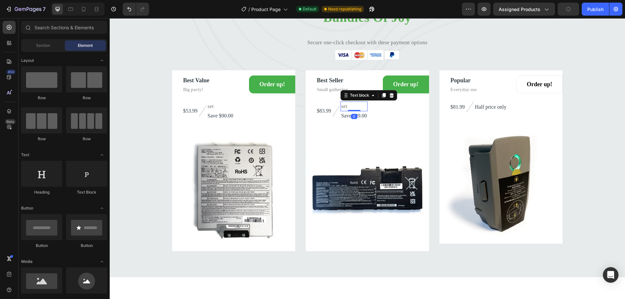
click at [362, 105] on p "set" at bounding box center [354, 106] width 26 height 8
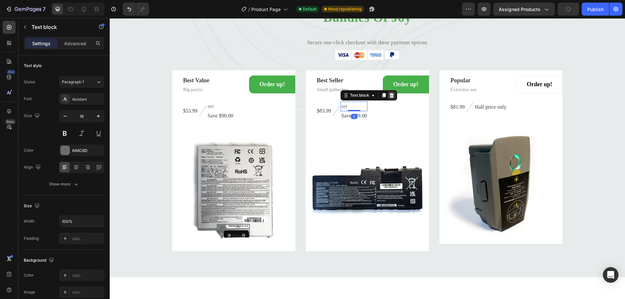
click at [390, 96] on icon at bounding box center [392, 95] width 4 height 5
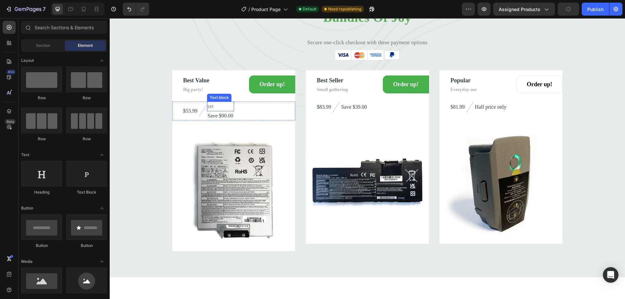
click at [227, 107] on p "set" at bounding box center [221, 106] width 26 height 8
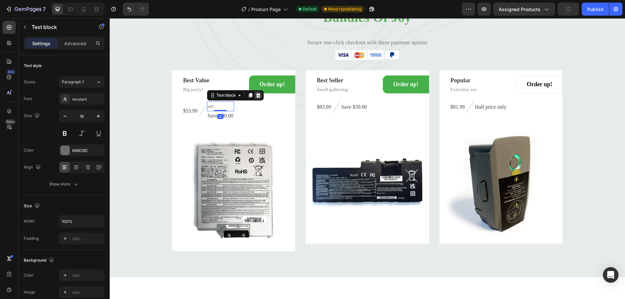
click at [257, 97] on icon at bounding box center [258, 95] width 4 height 5
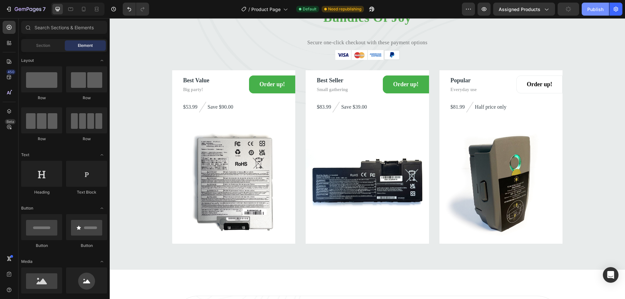
click at [595, 7] on div "Publish" at bounding box center [595, 9] width 16 height 7
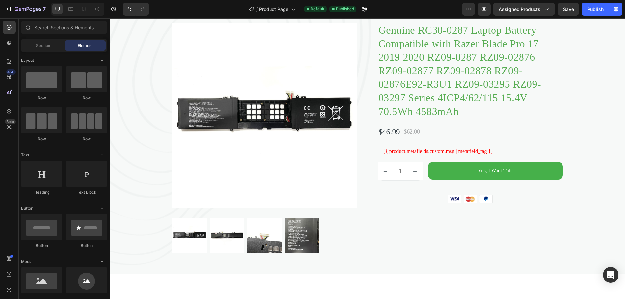
scroll to position [0, 0]
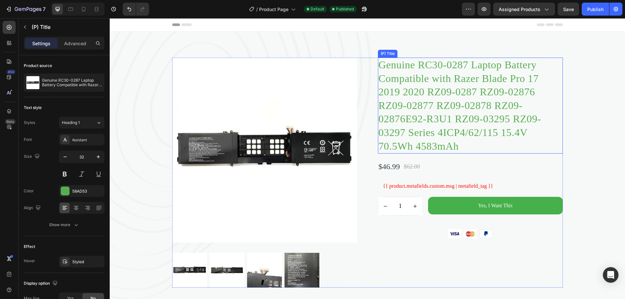
click at [437, 77] on h2 "Genuine RC30-0287 Laptop Battery Compatible with Razer Blade Pro 17 2019 2020 R…" at bounding box center [470, 106] width 185 height 96
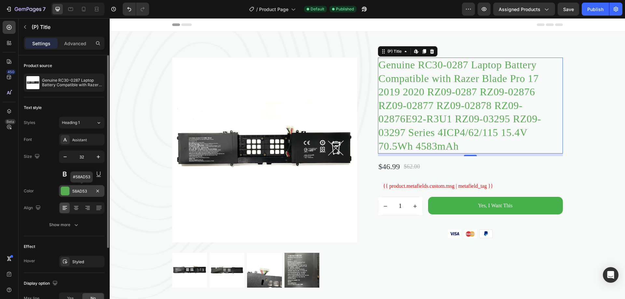
click at [86, 191] on div "58AD53" at bounding box center [81, 191] width 19 height 6
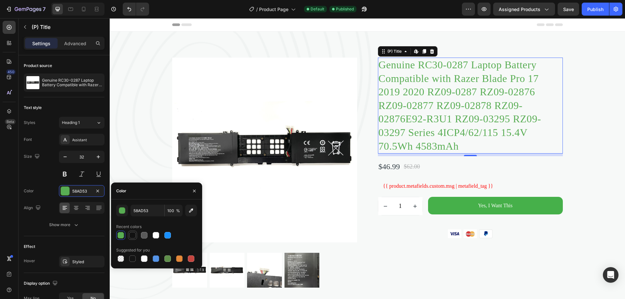
click at [131, 237] on div at bounding box center [132, 235] width 7 height 7
type input "121212"
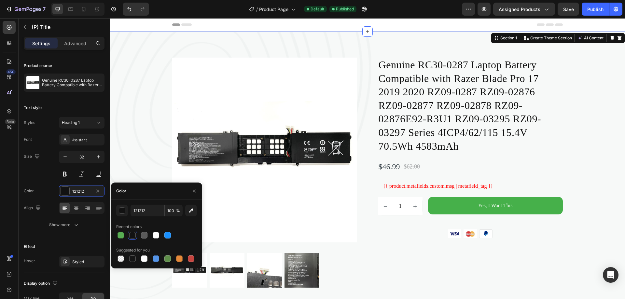
click at [600, 96] on div "Product Images Genuine RC30-0287 Laptop Battery Compatible with Razer Blade Pro…" at bounding box center [367, 173] width 515 height 230
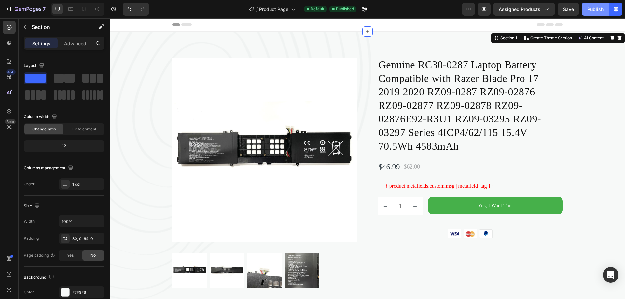
click at [598, 11] on div "Publish" at bounding box center [595, 9] width 16 height 7
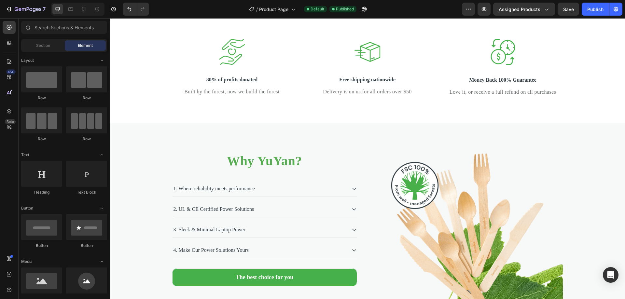
scroll to position [2315, 0]
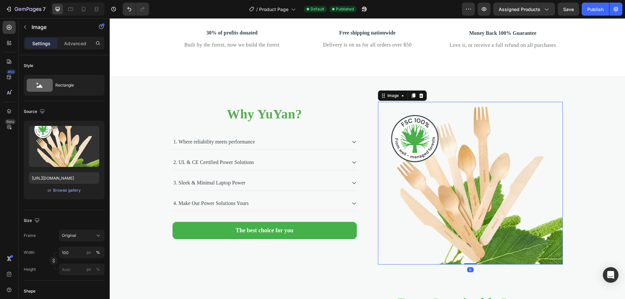
click at [480, 179] on img at bounding box center [470, 183] width 185 height 163
click at [49, 175] on input "https://ucarecdn.com/c71a6c8d-4165-4cea-8f8b-feb3814d1b5c/-/format/auto/-/previ…" at bounding box center [64, 178] width 70 height 12
click at [57, 180] on input "https://ucarecdn.com/c71a6c8d-4165-4cea-8f8b-feb3814d1b5c/-/format/auto/-/previ…" at bounding box center [64, 178] width 70 height 12
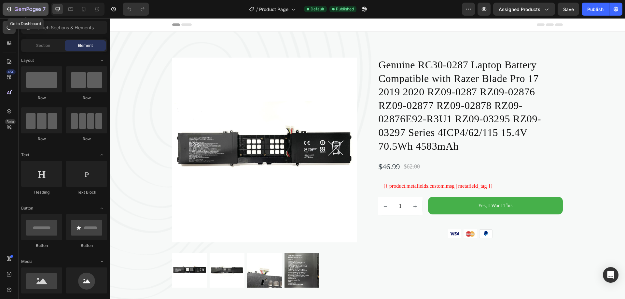
click at [24, 8] on icon "button" at bounding box center [28, 10] width 27 height 6
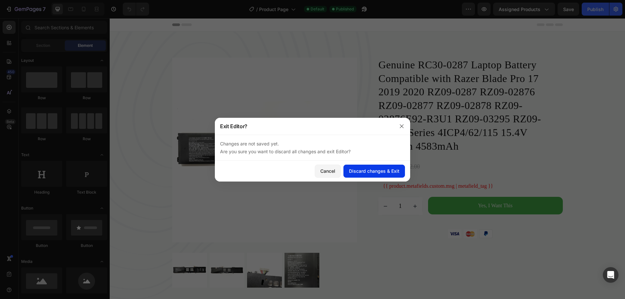
click at [378, 173] on div "Discard changes & Exit" at bounding box center [374, 171] width 50 height 7
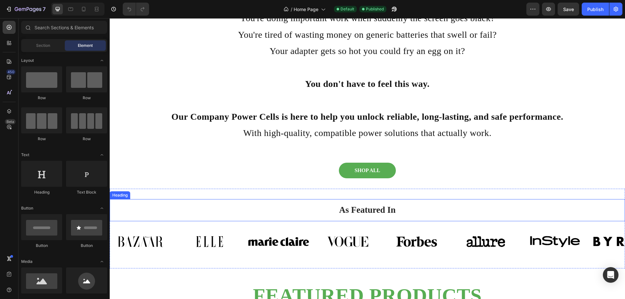
scroll to position [358, 0]
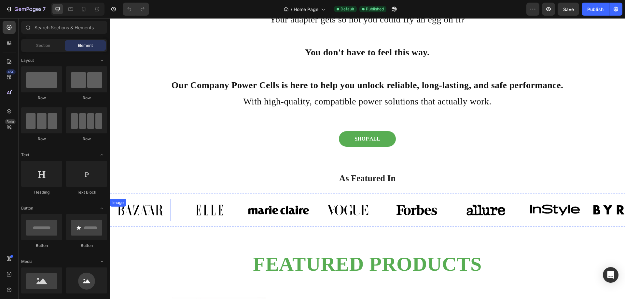
click at [140, 214] on img at bounding box center [140, 210] width 61 height 22
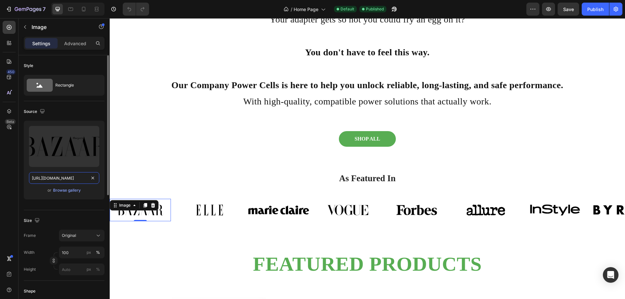
click at [59, 176] on input "https://cdn.shopify.com/s/files/1/0729/8957/3220/files/gempages_580564851303121…" at bounding box center [64, 178] width 70 height 12
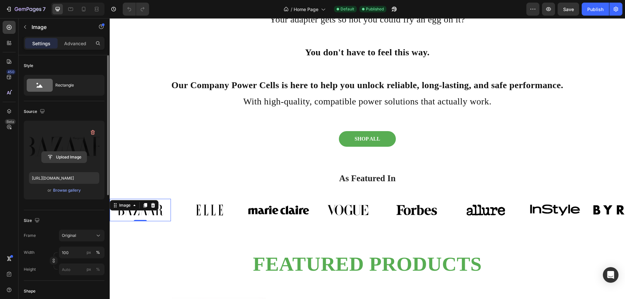
click at [64, 156] on input "file" at bounding box center [64, 157] width 45 height 11
click at [60, 148] on label at bounding box center [64, 146] width 70 height 41
click at [60, 152] on input "file" at bounding box center [64, 157] width 45 height 11
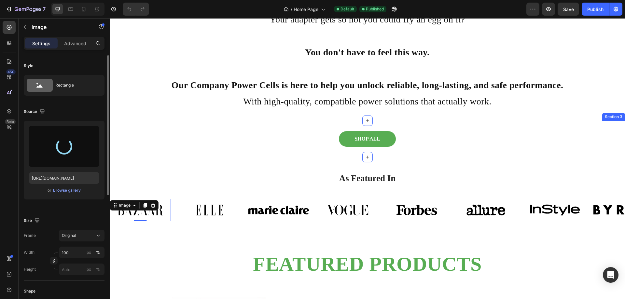
type input "https://cdn.shopify.com/s/files/1/0729/8957/3220/files/gempages_580564851303121…"
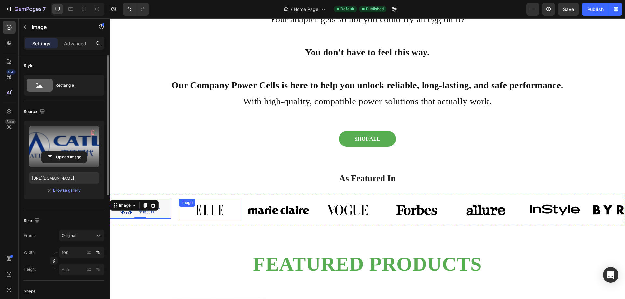
click at [209, 207] on div "Image" at bounding box center [209, 210] width 61 height 22
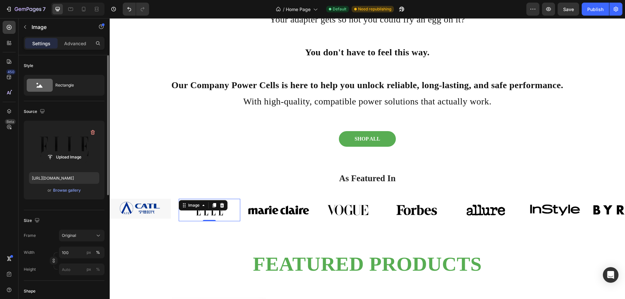
click at [76, 146] on label at bounding box center [64, 146] width 70 height 41
click at [76, 152] on input "file" at bounding box center [64, 157] width 45 height 11
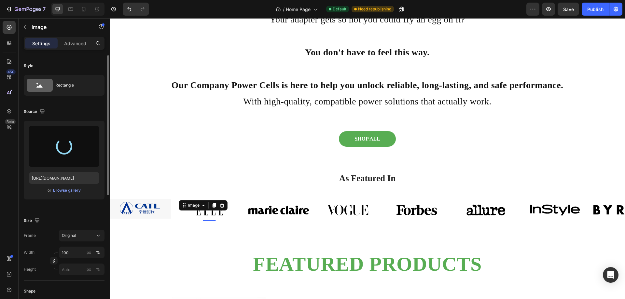
type input "https://cdn.shopify.com/s/files/1/0729/8957/3220/files/gempages_580564851303121…"
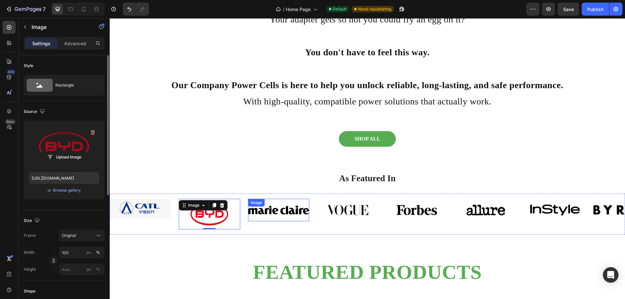
click at [284, 205] on div "Image" at bounding box center [278, 210] width 61 height 22
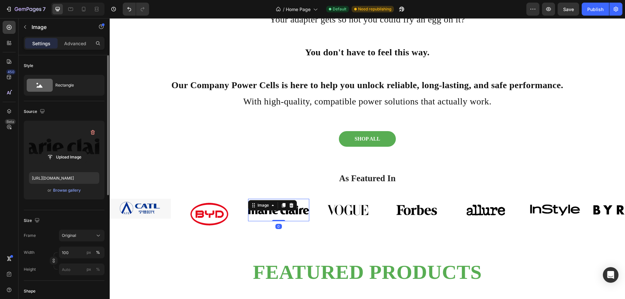
click at [71, 149] on label at bounding box center [64, 146] width 70 height 41
click at [71, 152] on input "file" at bounding box center [64, 157] width 45 height 11
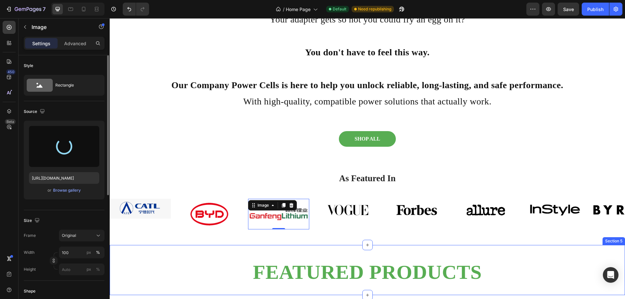
type input "https://cdn.shopify.com/s/files/1/0729/8957/3220/files/gempages_580564851303121…"
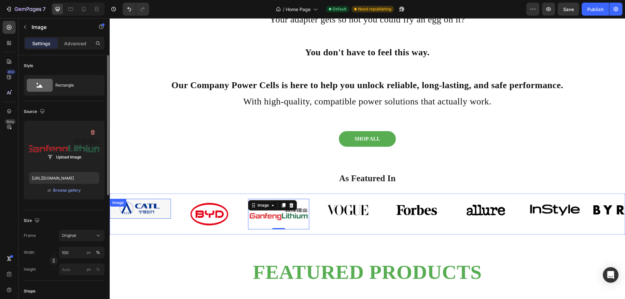
click at [151, 215] on img at bounding box center [140, 209] width 61 height 20
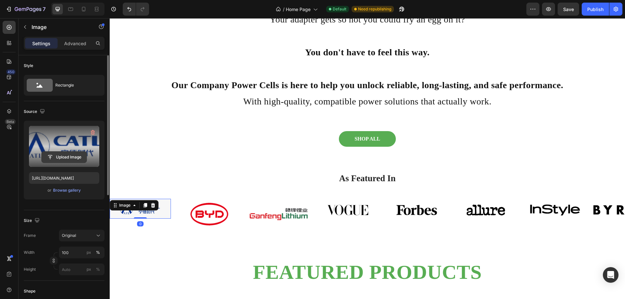
click at [69, 154] on input "file" at bounding box center [64, 157] width 45 height 11
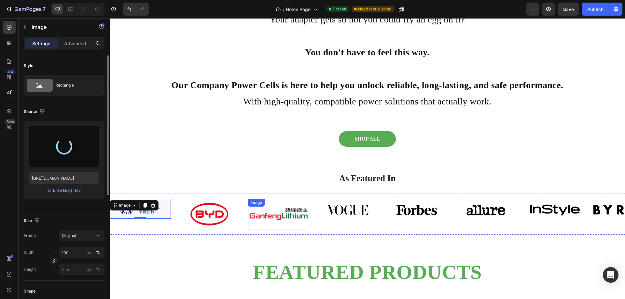
type input "https://cdn.shopify.com/s/files/1/0729/8957/3220/files/gempages_580564851303121…"
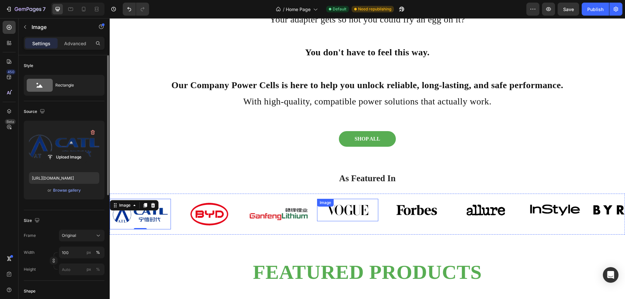
click at [354, 215] on img at bounding box center [347, 210] width 61 height 22
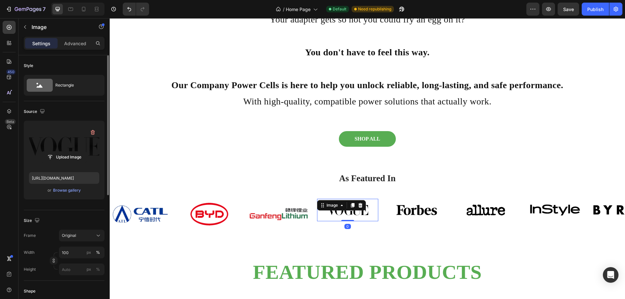
click at [79, 146] on label at bounding box center [64, 146] width 70 height 41
click at [79, 152] on input "file" at bounding box center [64, 157] width 45 height 11
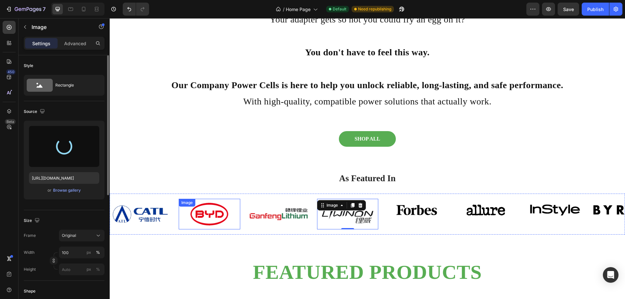
type input "https://cdn.shopify.com/s/files/1/0729/8957/3220/files/gempages_580564851303121…"
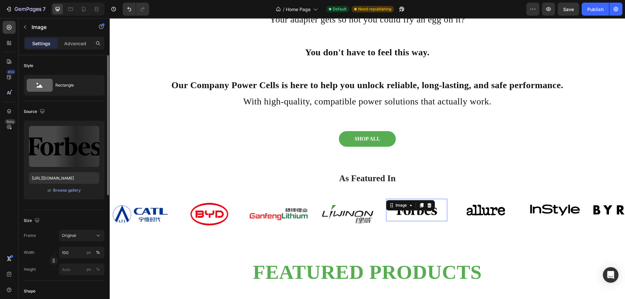
click at [418, 218] on img at bounding box center [416, 210] width 61 height 22
click at [72, 144] on label at bounding box center [64, 146] width 70 height 41
click at [72, 152] on input "file" at bounding box center [64, 157] width 45 height 11
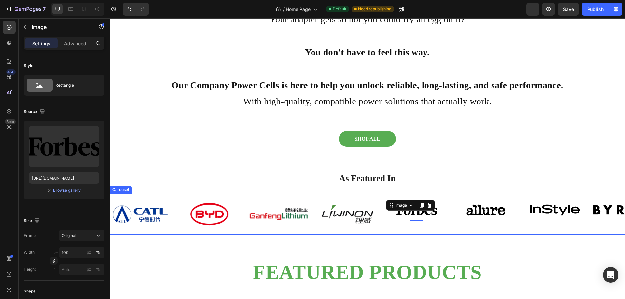
click at [170, 197] on div "Image Image Image Image Image 0 Image Image Image Carousel" at bounding box center [367, 214] width 515 height 41
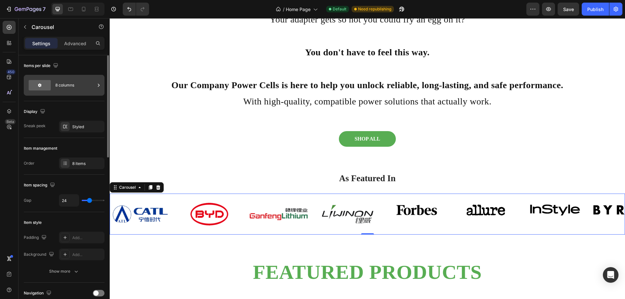
click at [76, 83] on div "8 columns" at bounding box center [75, 85] width 40 height 15
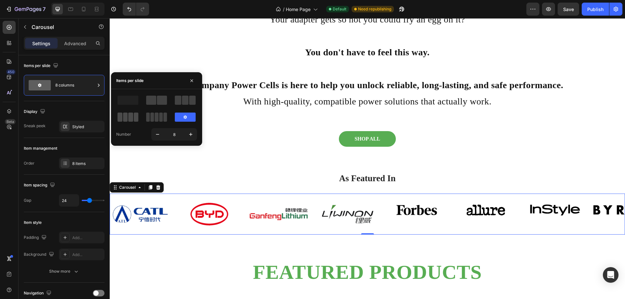
click at [128, 119] on div at bounding box center [128, 117] width 21 height 9
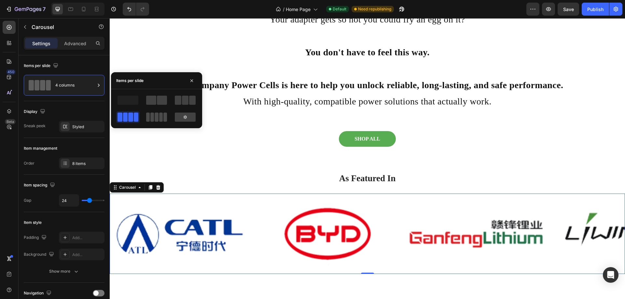
click at [152, 115] on span at bounding box center [152, 117] width 4 height 9
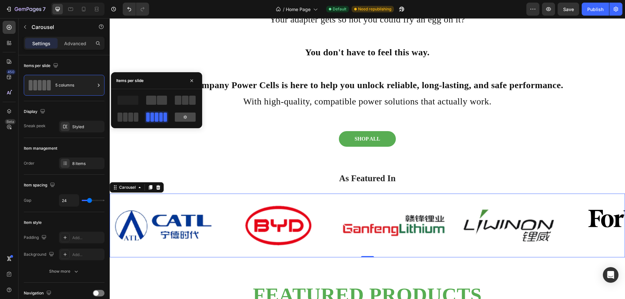
click at [185, 118] on icon at bounding box center [185, 117] width 3 height 4
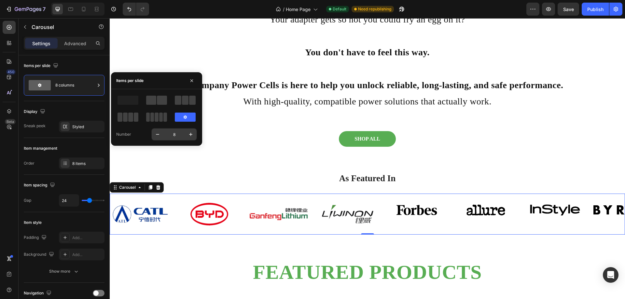
click at [177, 134] on input "8" at bounding box center [173, 135] width 21 height 12
click at [200, 151] on div "SHOP ALL Button Section 3" at bounding box center [367, 139] width 515 height 36
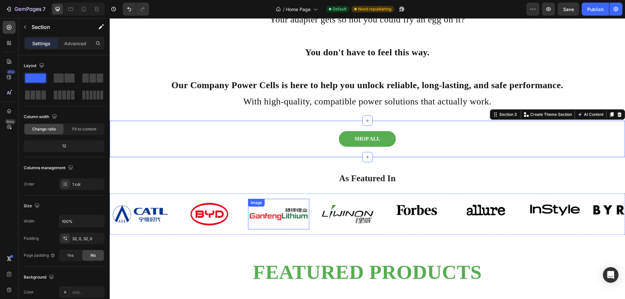
click at [295, 215] on img at bounding box center [278, 214] width 61 height 31
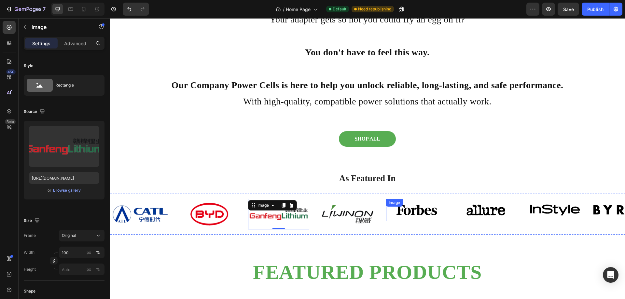
click at [425, 215] on img at bounding box center [416, 210] width 61 height 22
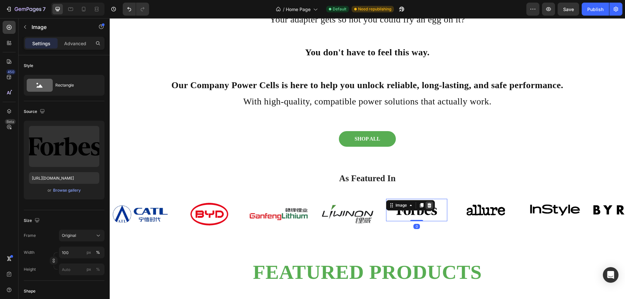
click at [430, 206] on icon at bounding box center [429, 205] width 5 height 5
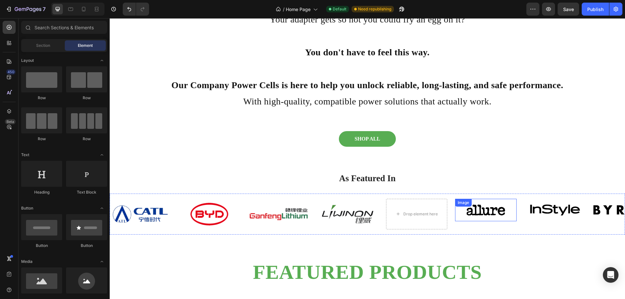
click at [479, 213] on img at bounding box center [485, 210] width 61 height 22
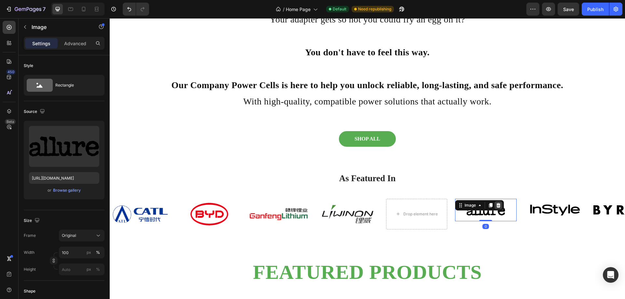
click at [499, 206] on icon at bounding box center [498, 205] width 5 height 5
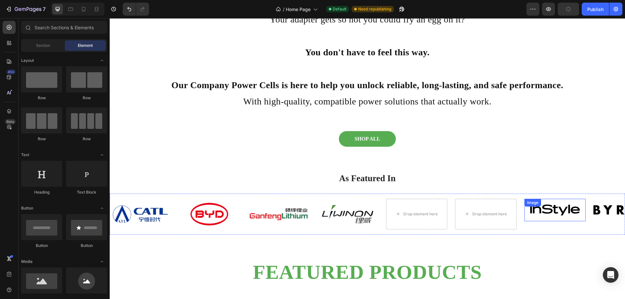
click at [539, 216] on img at bounding box center [554, 210] width 61 height 22
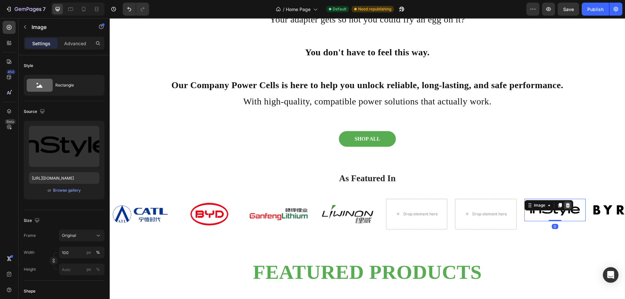
click at [568, 206] on icon at bounding box center [567, 205] width 4 height 5
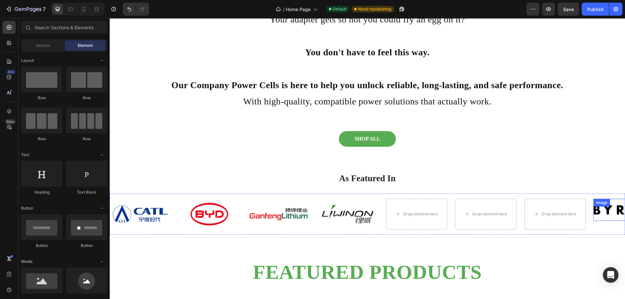
click at [603, 214] on img at bounding box center [623, 210] width 61 height 22
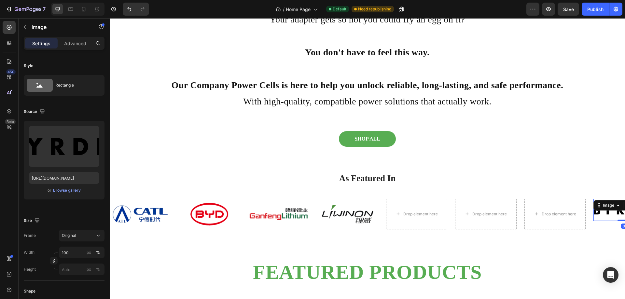
click at [605, 218] on img at bounding box center [623, 210] width 61 height 22
click at [603, 182] on h2 "As Featured In" at bounding box center [367, 179] width 505 height 22
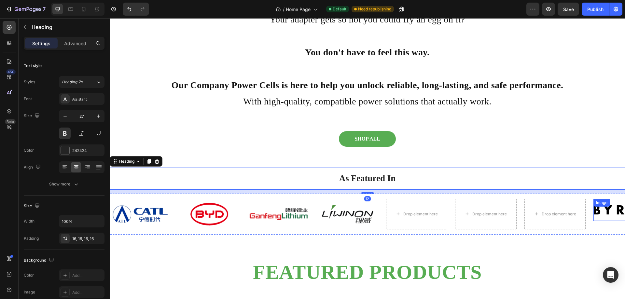
click at [604, 210] on div "Image" at bounding box center [623, 210] width 61 height 22
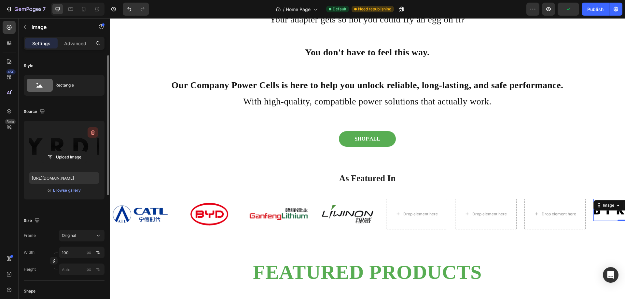
click at [92, 133] on icon "button" at bounding box center [93, 132] width 7 height 7
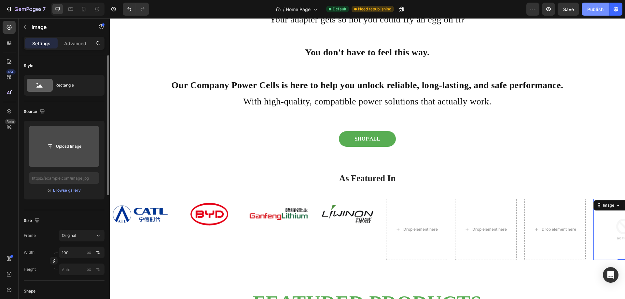
click at [591, 8] on div "Publish" at bounding box center [595, 9] width 16 height 7
click at [177, 197] on div "Image Image Image Image Drop element here Drop element here Drop element here I…" at bounding box center [367, 230] width 515 height 72
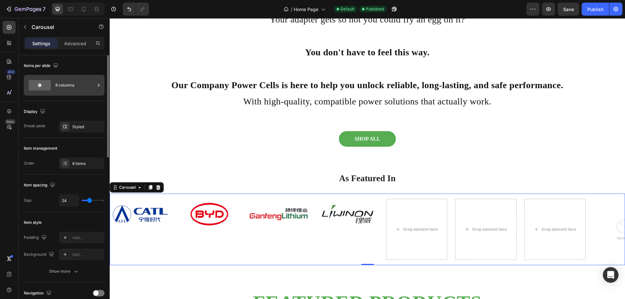
click at [65, 85] on div "8 columns" at bounding box center [75, 85] width 40 height 15
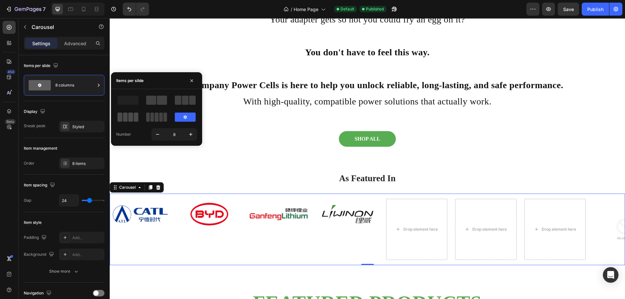
click at [129, 118] on span at bounding box center [130, 117] width 5 height 9
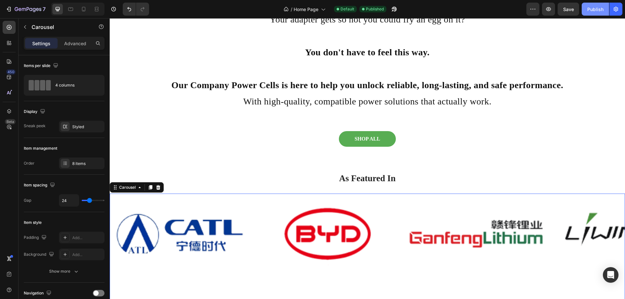
click at [598, 13] on button "Publish" at bounding box center [595, 9] width 27 height 13
click at [80, 165] on div "8 items" at bounding box center [87, 164] width 31 height 6
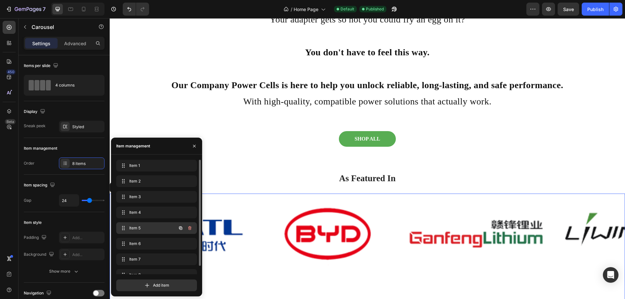
scroll to position [9, 0]
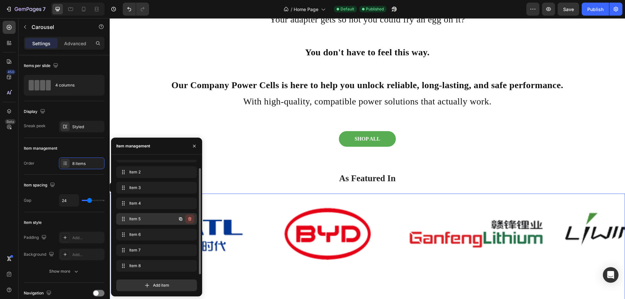
click at [188, 219] on icon "button" at bounding box center [189, 218] width 5 height 5
click at [188, 219] on div "Delete" at bounding box center [185, 219] width 12 height 6
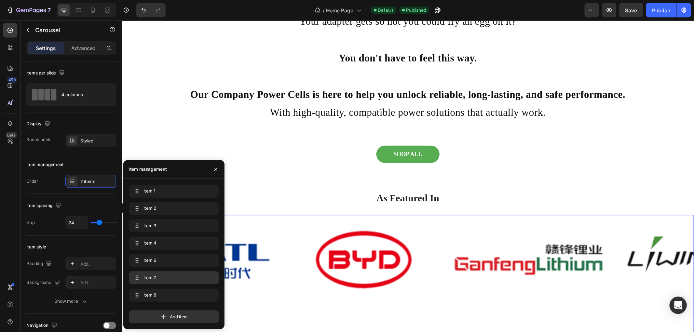
scroll to position [0, 0]
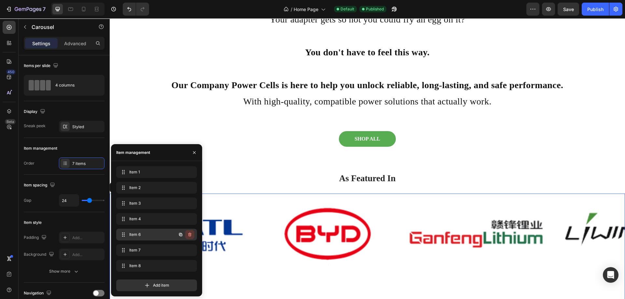
click at [190, 235] on icon "button" at bounding box center [190, 235] width 0 height 2
click at [188, 236] on div "Delete" at bounding box center [185, 235] width 12 height 6
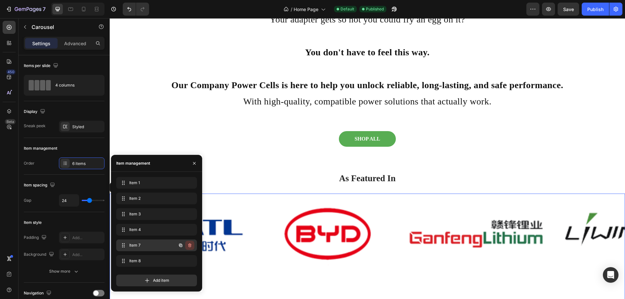
click at [192, 245] on icon "button" at bounding box center [189, 245] width 5 height 5
click at [187, 246] on div "Delete" at bounding box center [185, 245] width 12 height 6
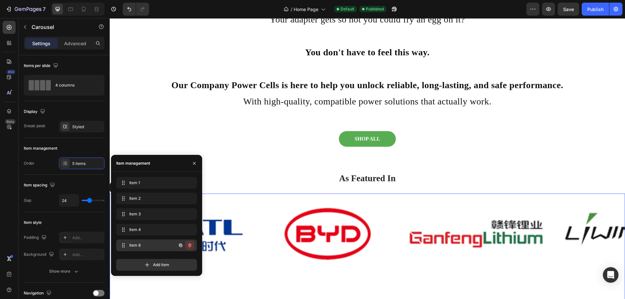
click at [190, 246] on icon "button" at bounding box center [189, 245] width 5 height 5
click at [189, 247] on div "Delete" at bounding box center [185, 245] width 12 height 6
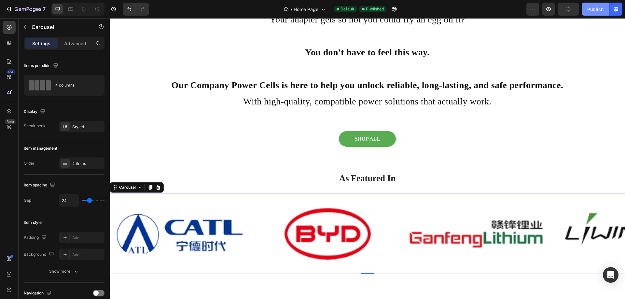
click at [596, 10] on div "Publish" at bounding box center [595, 9] width 16 height 7
click at [597, 6] on div "Publish" at bounding box center [595, 9] width 16 height 7
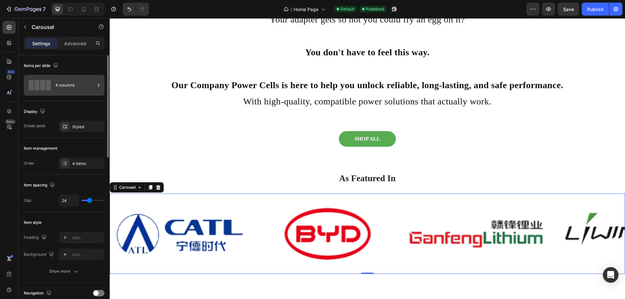
click at [73, 85] on div "4 columns" at bounding box center [75, 85] width 40 height 15
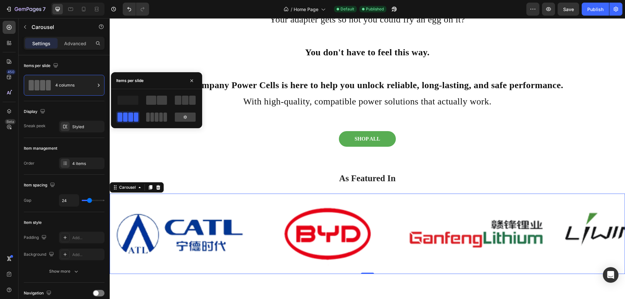
click at [163, 118] on span at bounding box center [165, 117] width 4 height 9
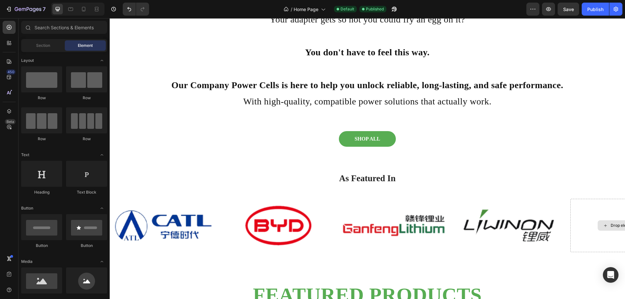
click at [605, 227] on icon at bounding box center [605, 226] width 5 height 6
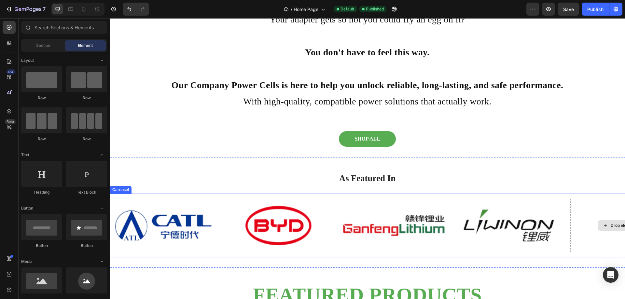
click at [613, 224] on div "Drop element here" at bounding box center [628, 225] width 35 height 5
click at [605, 226] on icon at bounding box center [605, 225] width 3 height 3
click at [598, 224] on div "Drop element here" at bounding box center [624, 225] width 53 height 10
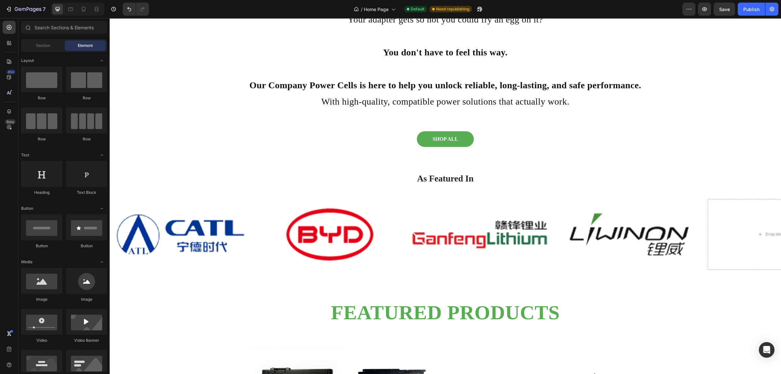
drag, startPoint x: 727, startPoint y: 18, endPoint x: 605, endPoint y: 126, distance: 161.9
click at [605, 126] on div "SHOP ALL Button Section 3" at bounding box center [445, 139] width 671 height 36
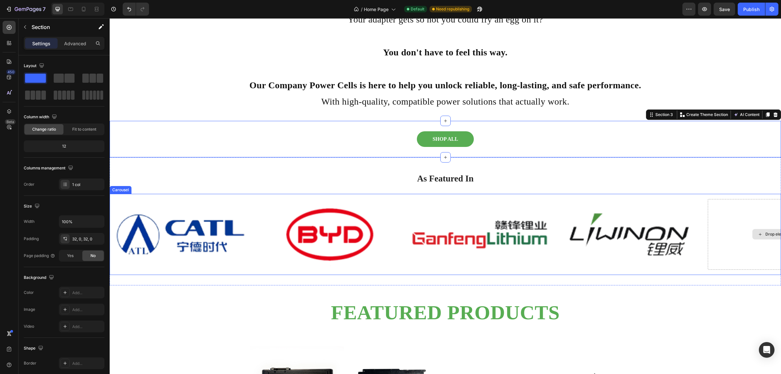
click at [625, 228] on div "Drop element here" at bounding box center [779, 234] width 142 height 71
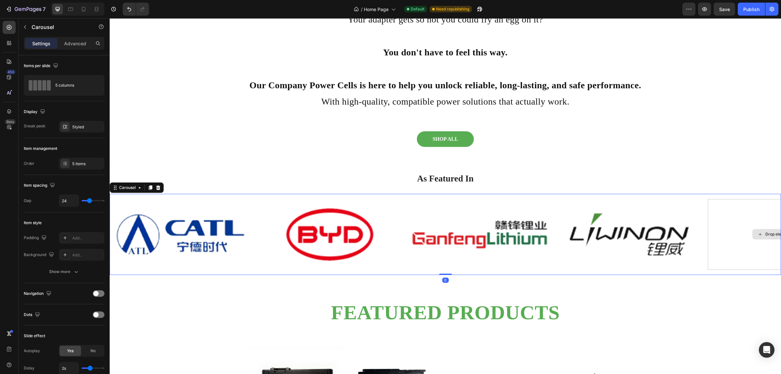
click at [625, 228] on div "Drop element here" at bounding box center [779, 234] width 142 height 71
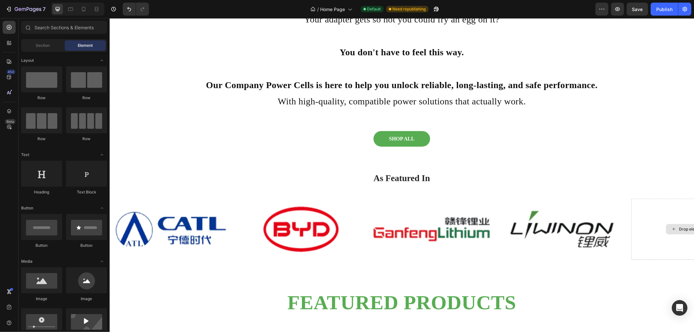
click at [625, 225] on div "Drop element here" at bounding box center [692, 229] width 53 height 10
click at [35, 42] on div "Section" at bounding box center [42, 45] width 41 height 10
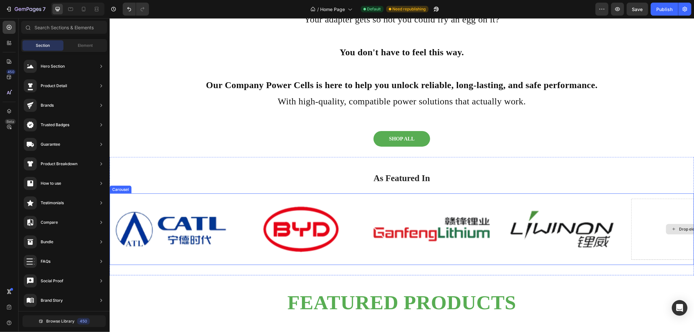
click at [625, 233] on div "Drop element here" at bounding box center [692, 229] width 53 height 10
drag, startPoint x: 694, startPoint y: 95, endPoint x: 694, endPoint y: 108, distance: 13.0
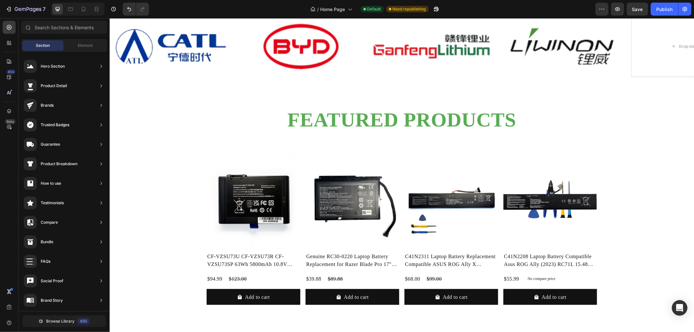
scroll to position [422, 0]
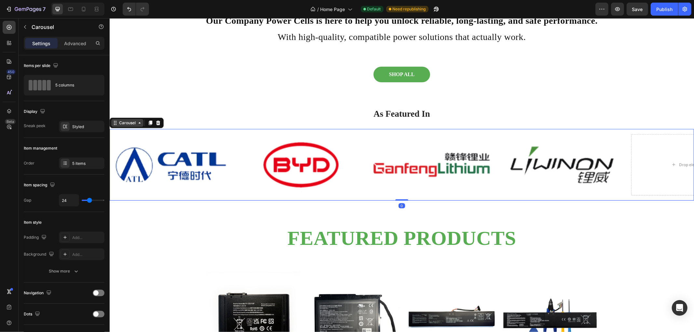
click at [131, 121] on div "Carousel" at bounding box center [127, 123] width 19 height 6
click at [536, 70] on div "SHOP ALL Button" at bounding box center [401, 74] width 585 height 16
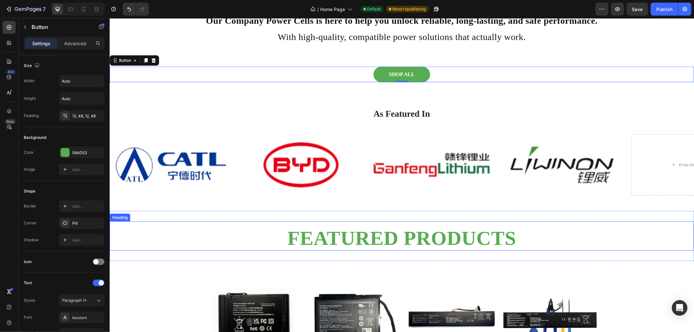
click at [392, 237] on h2 "FEATURED PRODUCTS" at bounding box center [401, 237] width 585 height 25
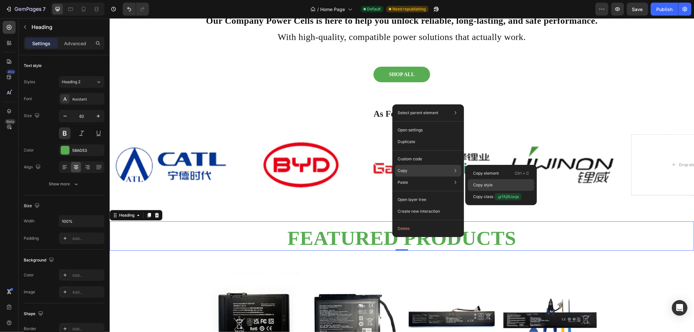
drag, startPoint x: 481, startPoint y: 183, endPoint x: 328, endPoint y: 132, distance: 160.9
click at [481, 183] on p "Copy style" at bounding box center [483, 185] width 20 height 6
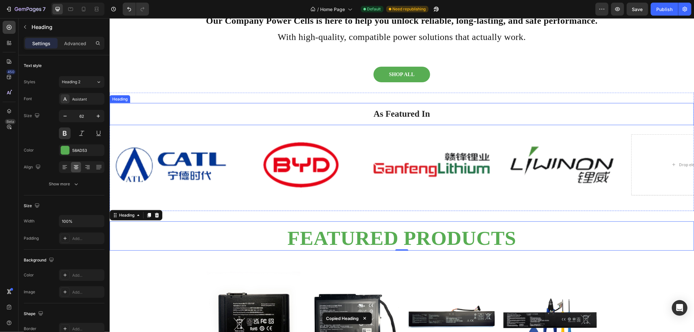
click at [393, 113] on h2 "As Featured In" at bounding box center [401, 114] width 575 height 22
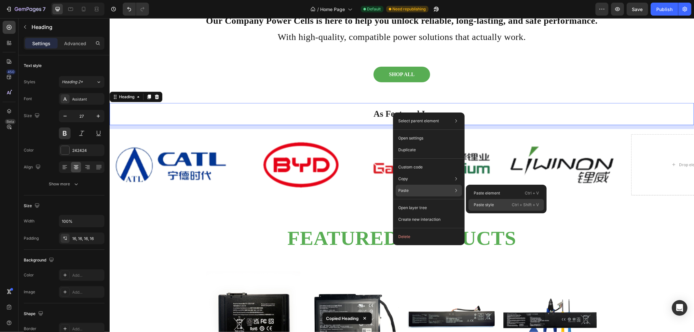
click at [478, 204] on p "Paste style" at bounding box center [484, 205] width 20 height 6
type input "62"
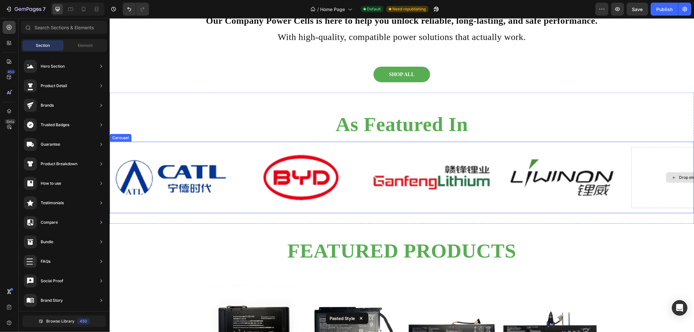
click at [625, 179] on div "Drop element here" at bounding box center [692, 177] width 53 height 10
click at [124, 138] on div "Carousel" at bounding box center [120, 138] width 19 height 6
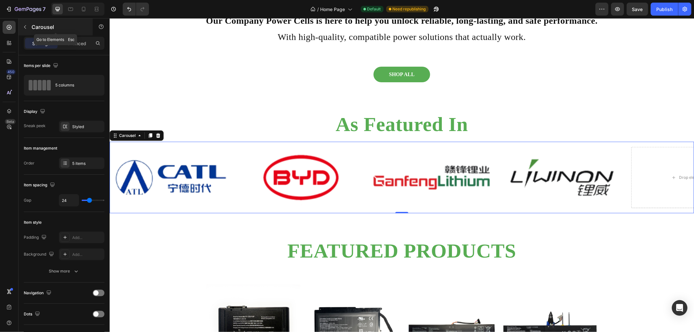
click at [25, 28] on icon "button" at bounding box center [24, 26] width 5 height 5
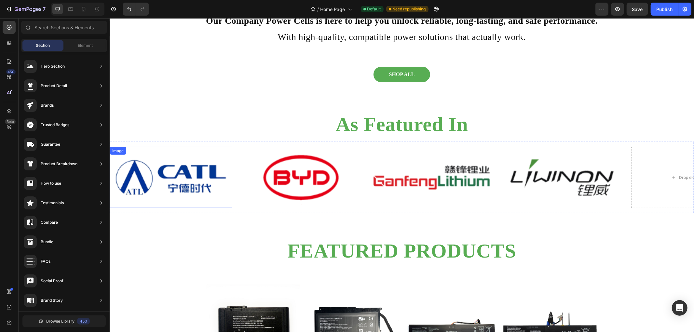
click at [153, 153] on img at bounding box center [170, 177] width 123 height 61
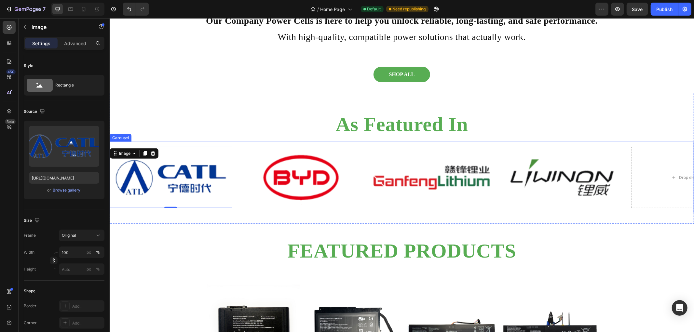
click at [154, 142] on div "Image 0 Image Image Image Drop element here Carousel" at bounding box center [401, 178] width 585 height 72
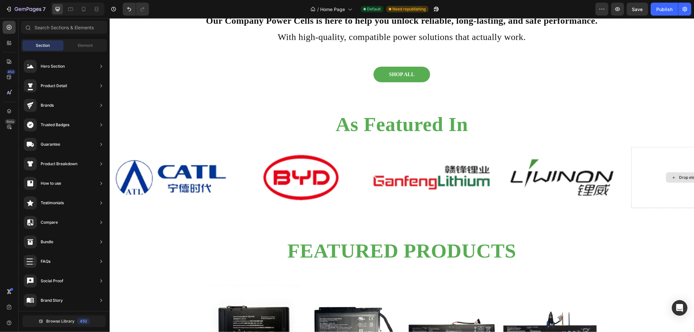
click at [625, 176] on icon at bounding box center [673, 178] width 5 height 6
drag, startPoint x: 694, startPoint y: 107, endPoint x: 694, endPoint y: 116, distance: 8.8
click at [625, 12] on button "Save" at bounding box center [637, 9] width 21 height 13
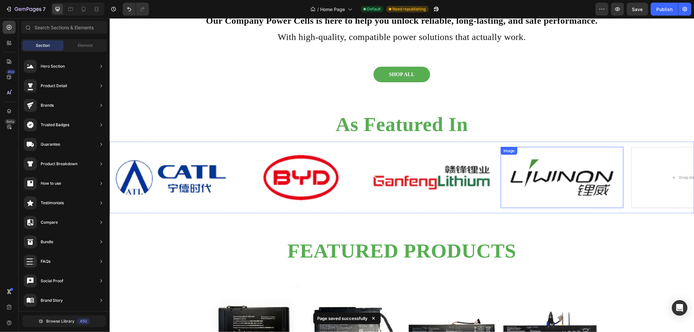
click at [558, 173] on img at bounding box center [562, 177] width 123 height 61
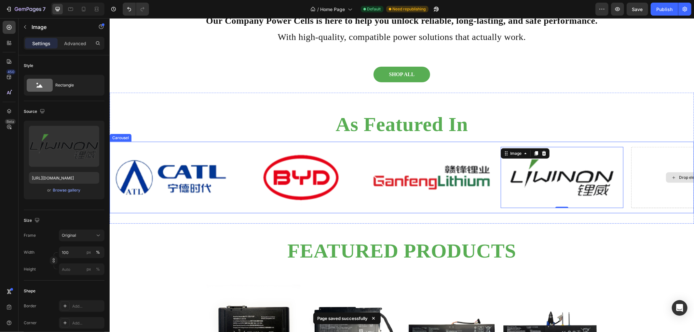
click at [625, 177] on icon at bounding box center [673, 178] width 5 height 6
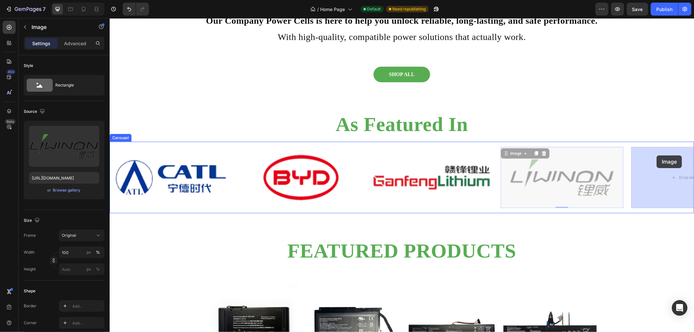
drag, startPoint x: 510, startPoint y: 150, endPoint x: 657, endPoint y: 155, distance: 146.6
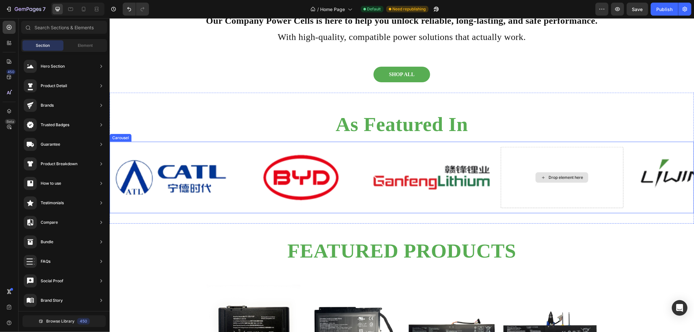
click at [561, 173] on div "Drop element here" at bounding box center [561, 177] width 53 height 10
click at [561, 176] on div "Drop element here" at bounding box center [565, 177] width 35 height 5
click at [552, 173] on div "Drop element here" at bounding box center [561, 177] width 53 height 10
click at [419, 181] on img at bounding box center [431, 177] width 123 height 61
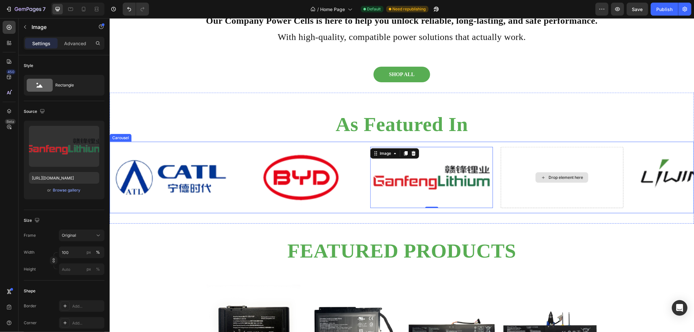
click at [538, 184] on div "Drop element here" at bounding box center [562, 177] width 123 height 61
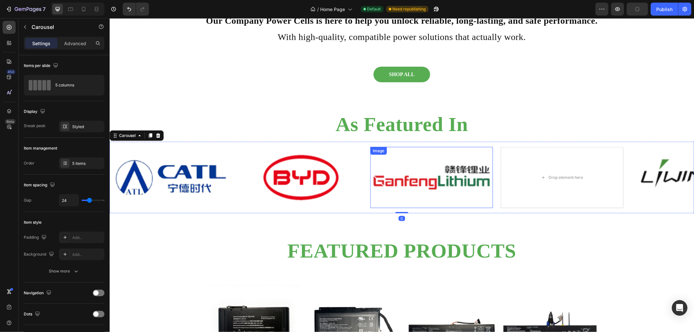
click at [479, 174] on img at bounding box center [431, 177] width 123 height 61
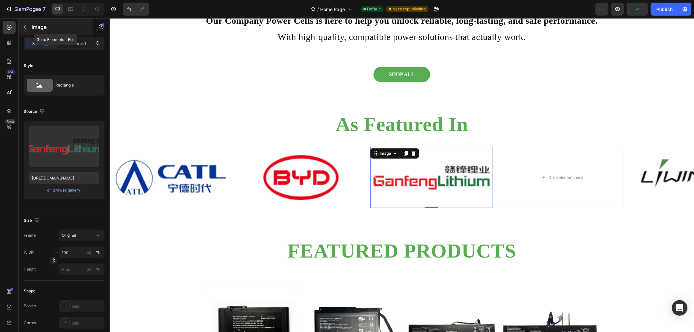
click at [26, 26] on icon "button" at bounding box center [24, 26] width 5 height 5
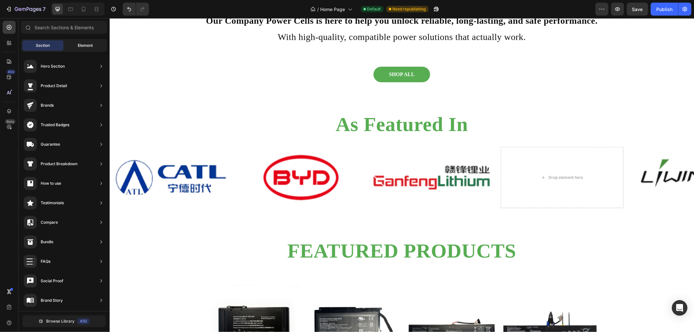
click at [79, 48] on span "Element" at bounding box center [85, 46] width 15 height 6
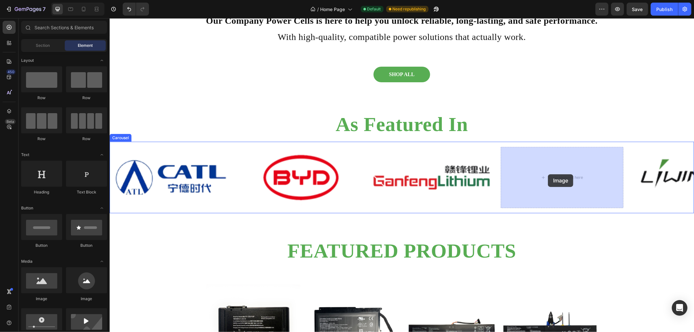
drag, startPoint x: 147, startPoint y: 301, endPoint x: 548, endPoint y: 174, distance: 420.3
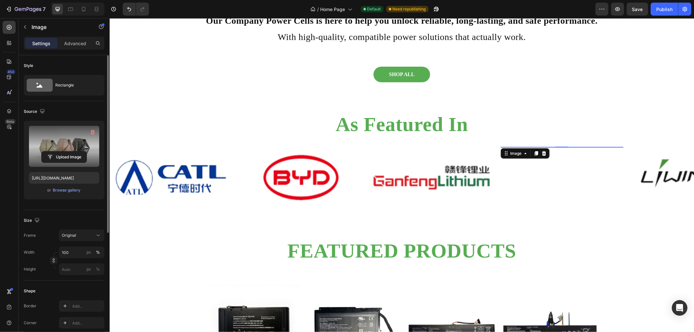
click at [67, 150] on label at bounding box center [64, 146] width 70 height 41
click at [67, 152] on input "file" at bounding box center [64, 157] width 45 height 11
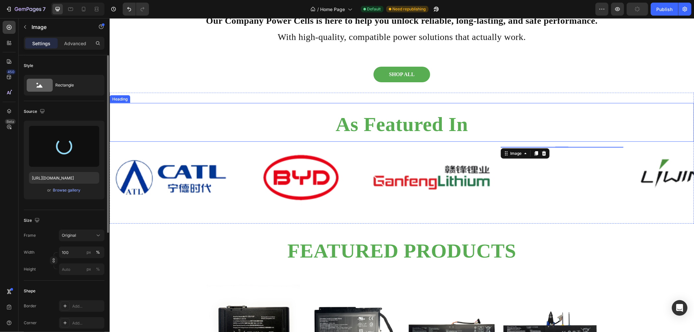
type input "https://cdn.shopify.com/s/files/1/0729/8957/3220/files/gempages_580564851303121…"
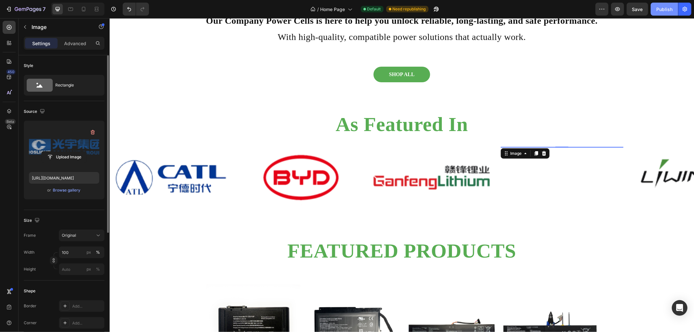
click at [625, 14] on button "Publish" at bounding box center [664, 9] width 27 height 13
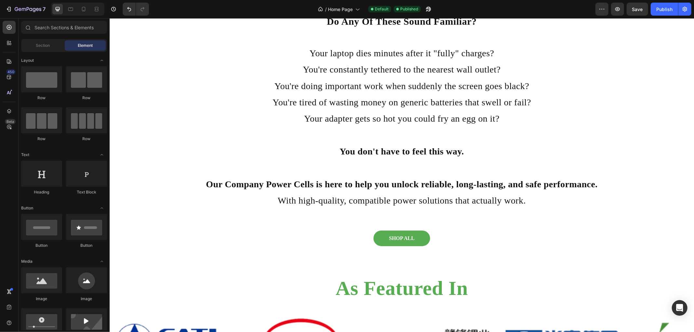
scroll to position [256, 0]
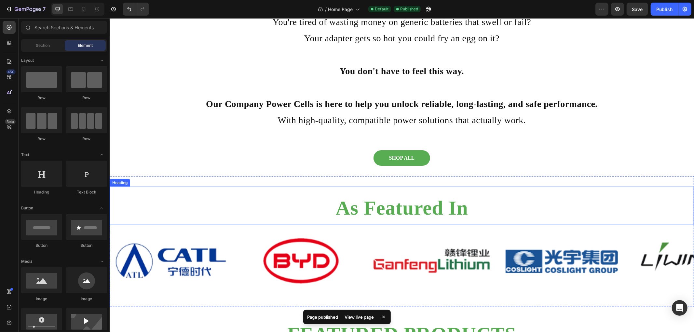
click at [427, 213] on h2 "As Featured In" at bounding box center [401, 207] width 585 height 35
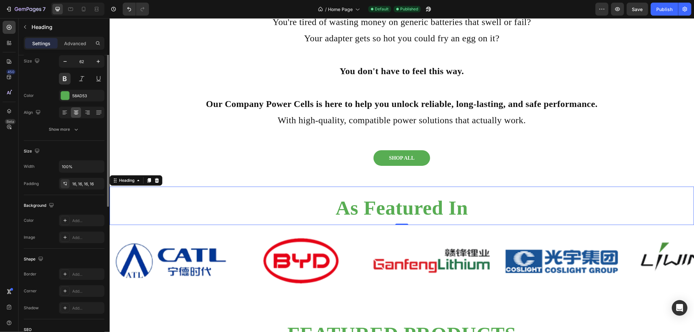
scroll to position [0, 0]
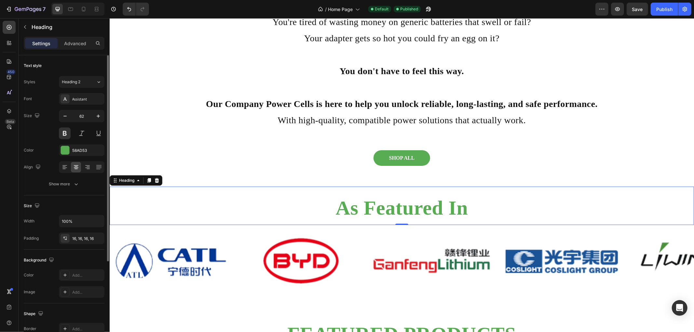
click at [69, 43] on p "Advanced" at bounding box center [75, 43] width 22 height 7
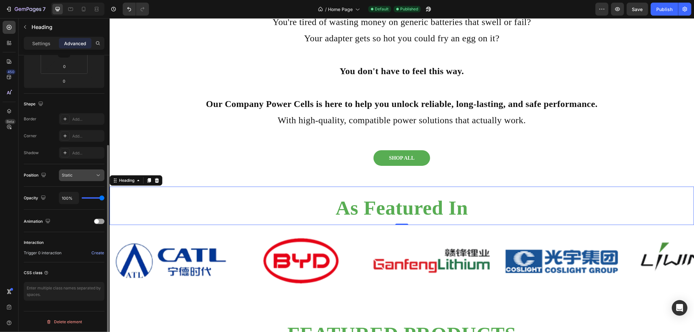
scroll to position [57, 0]
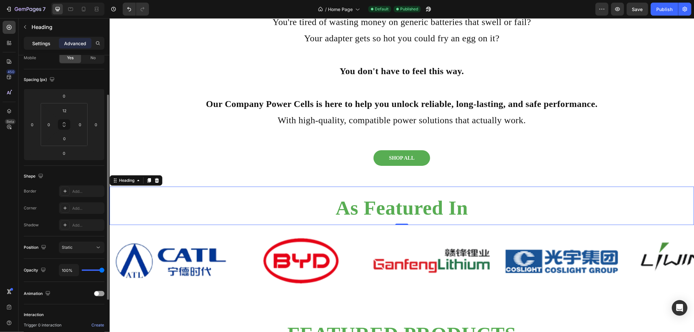
click at [37, 45] on p "Settings" at bounding box center [41, 43] width 18 height 7
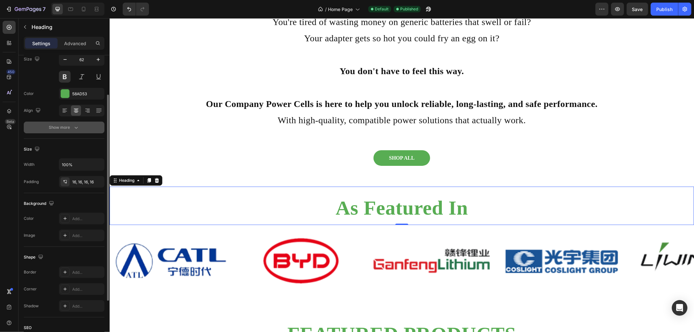
click at [60, 123] on button "Show more" at bounding box center [64, 128] width 81 height 12
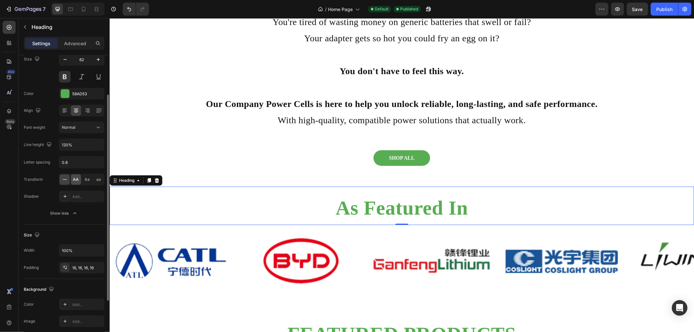
click at [76, 178] on span "AA" at bounding box center [76, 180] width 6 height 6
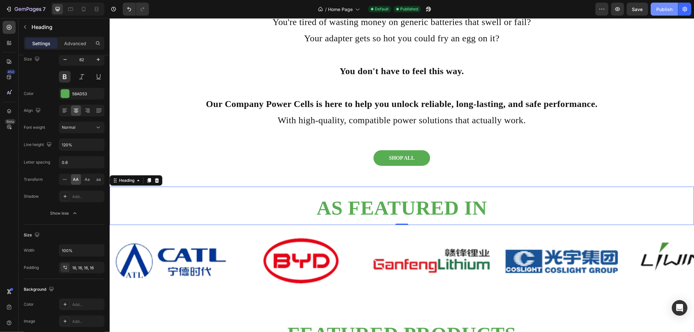
click at [625, 12] on div "Publish" at bounding box center [665, 9] width 16 height 7
